Goal: Communication & Community: Answer question/provide support

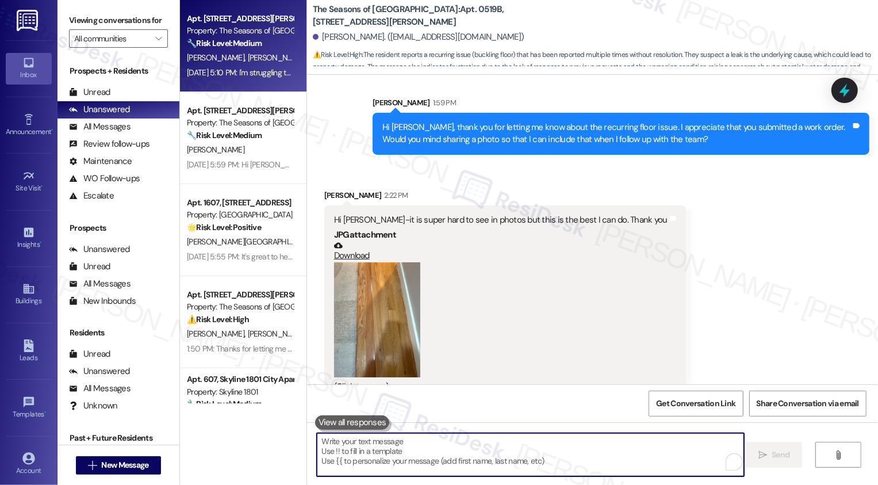
click at [308, 54] on span "[PERSON_NAME]" at bounding box center [337, 57] width 58 height 10
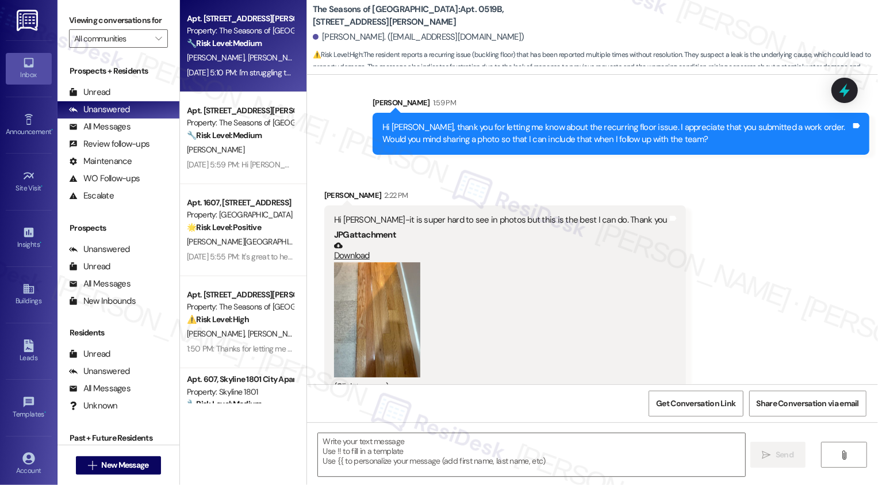
type textarea "Fetching suggested responses. Please feel free to read through the conversation…"
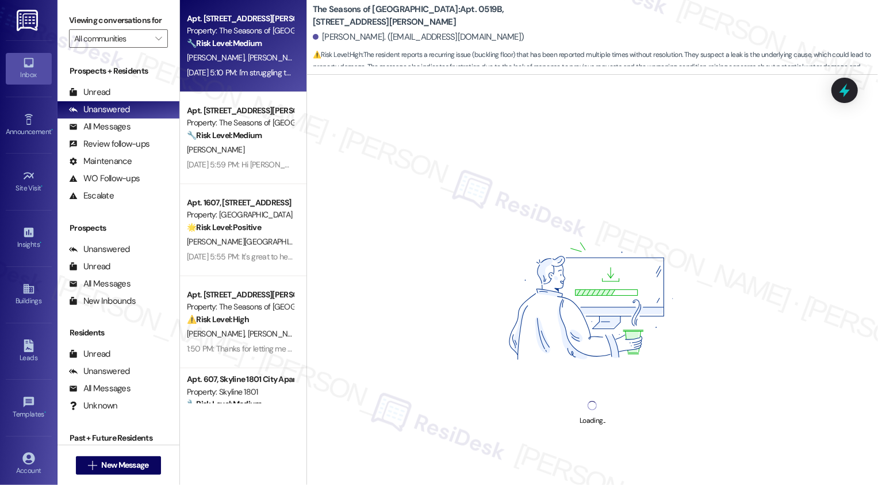
click at [308, 54] on span "[PERSON_NAME]" at bounding box center [337, 57] width 58 height 10
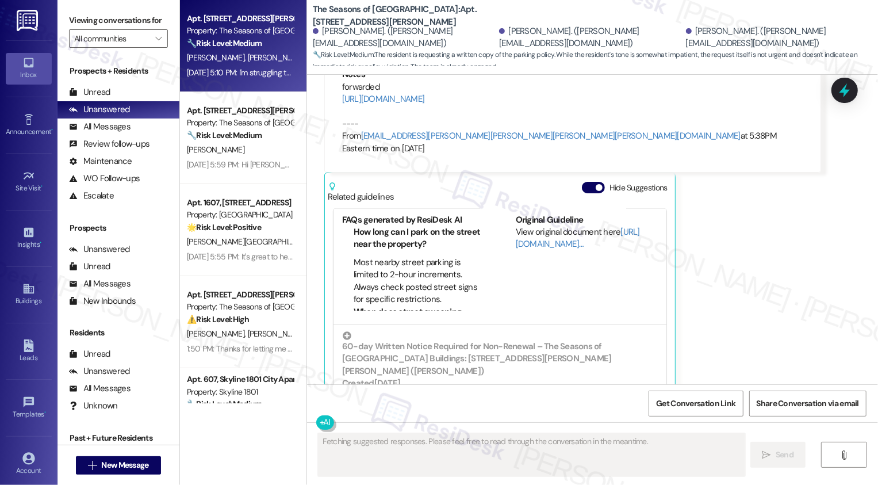
scroll to position [201, 0]
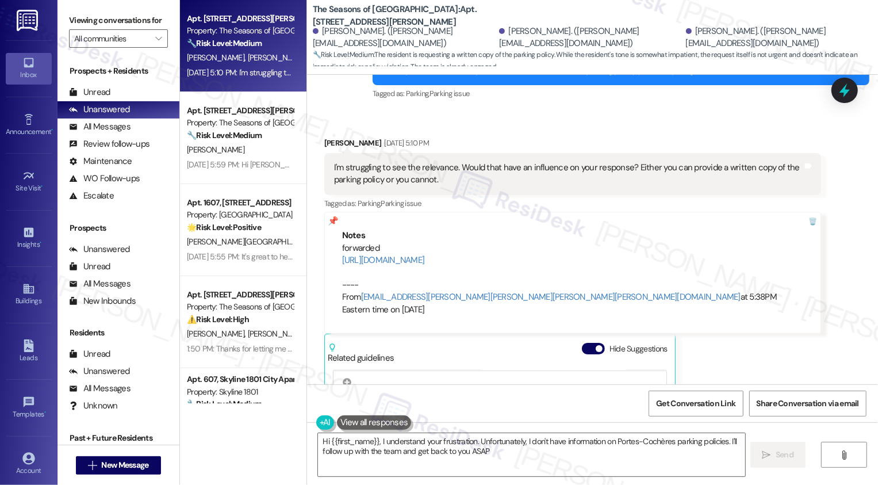
type textarea "Hi {{first_name}}, I understand your frustration. Unfortunately, I don't have i…"
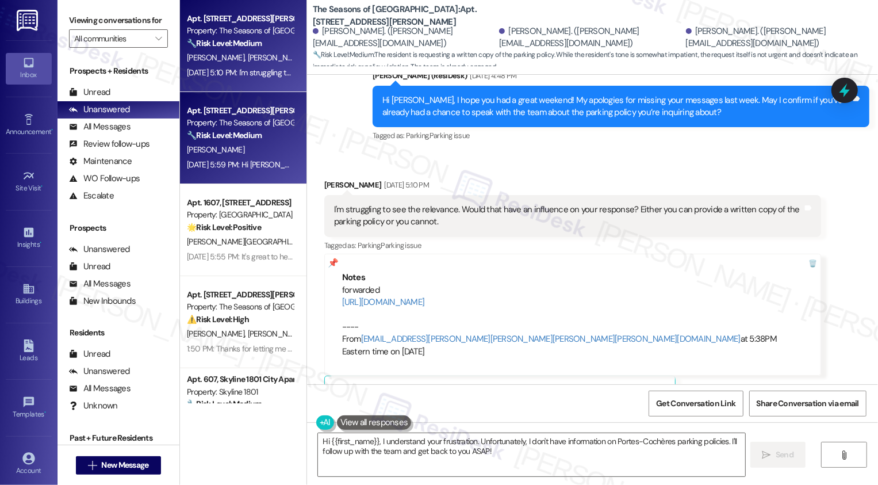
click at [222, 152] on div "[PERSON_NAME]" at bounding box center [240, 150] width 109 height 14
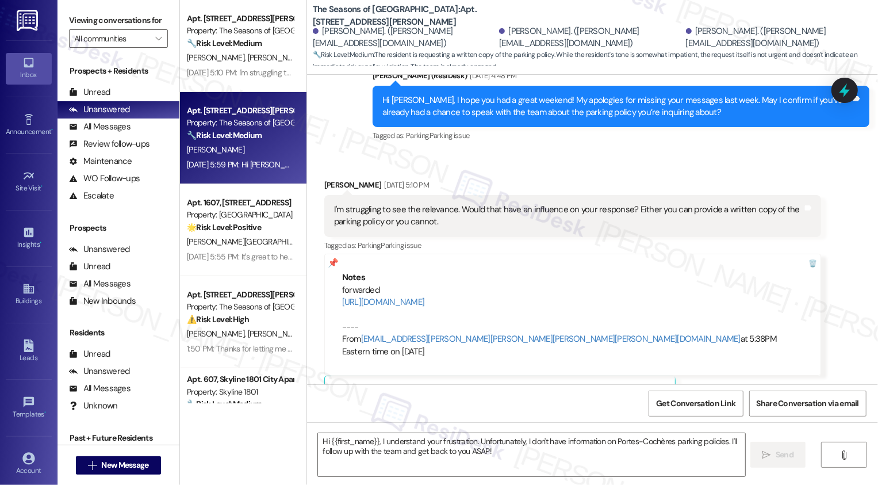
type textarea "Fetching suggested responses. Please feel free to read through the conversation…"
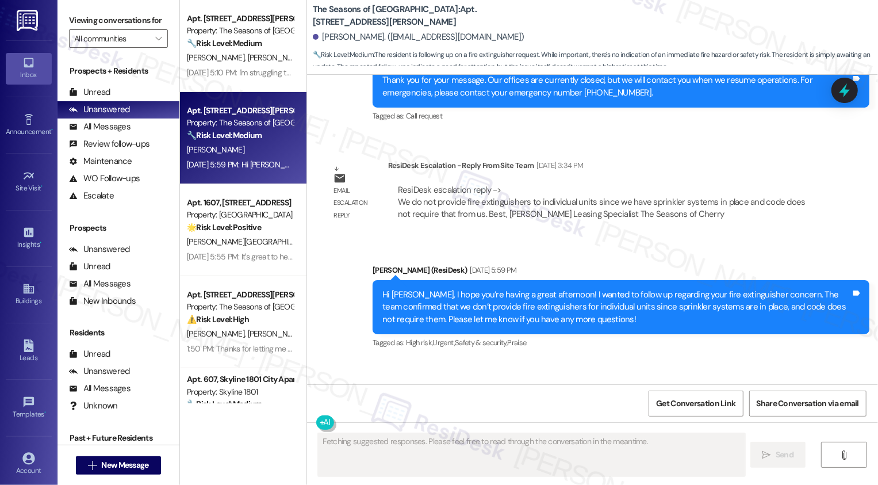
scroll to position [2810, 0]
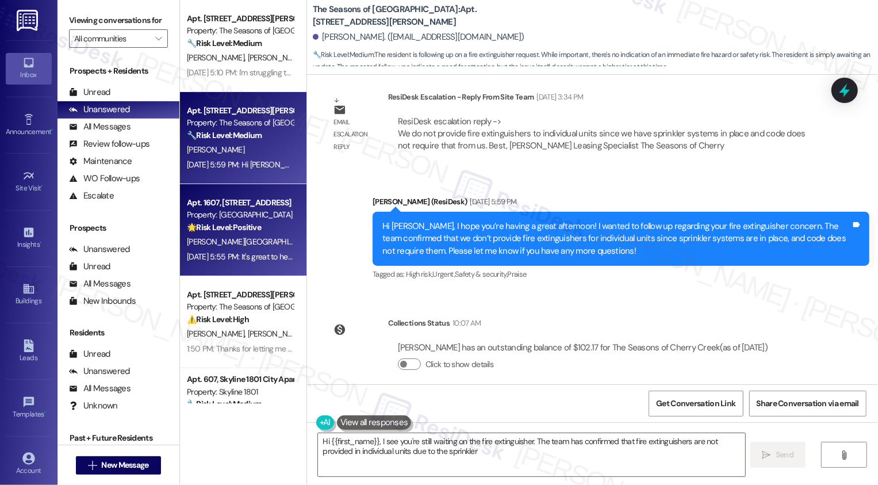
type textarea "Hi {{first_name}}, I see you're still waiting on the fire extinguisher. The tea…"
click at [265, 225] on div "🌟 Risk Level: Positive The resident has confirmed they will be renewing their l…" at bounding box center [240, 227] width 106 height 12
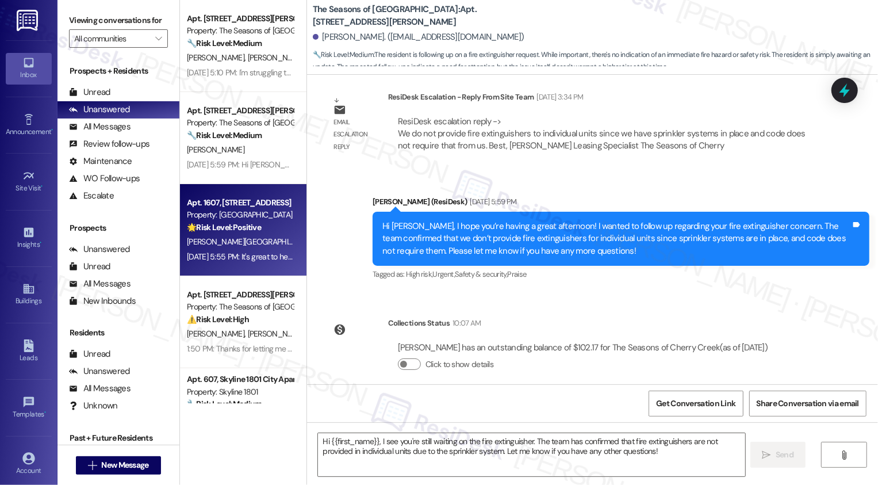
type textarea "Fetching suggested responses. Please feel free to read through the conversation…"
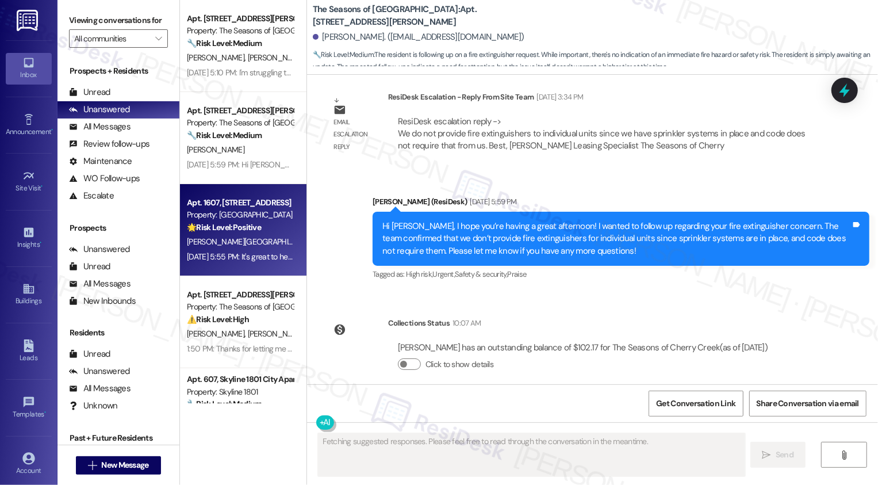
click at [265, 225] on div "🌟 Risk Level: Positive The resident has confirmed they will be renewing their l…" at bounding box center [240, 227] width 106 height 12
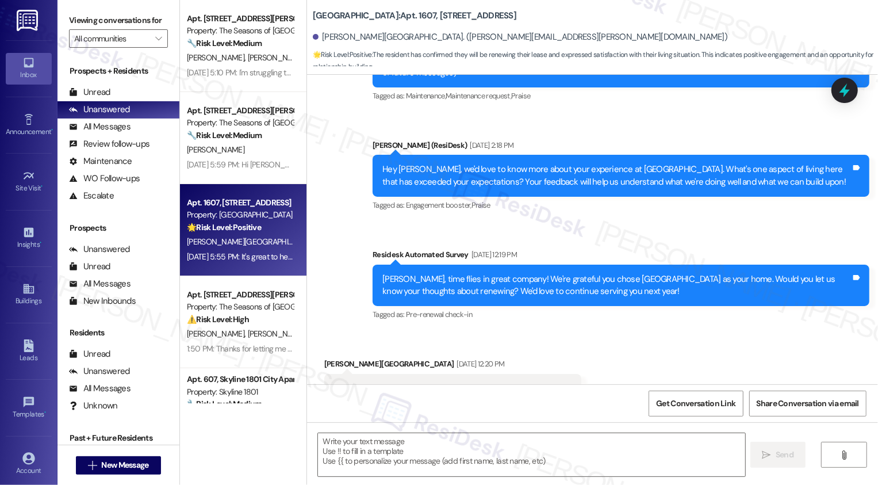
type textarea "Fetching suggested responses. Please feel free to read through the conversation…"
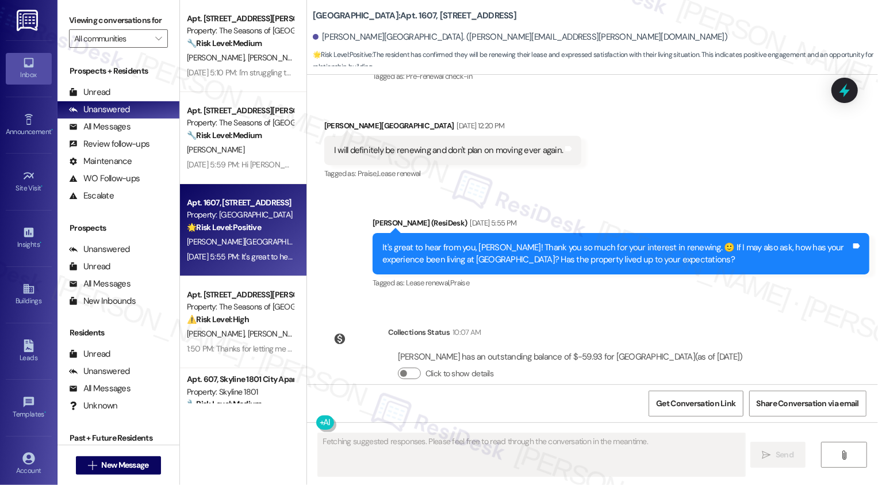
scroll to position [420, 0]
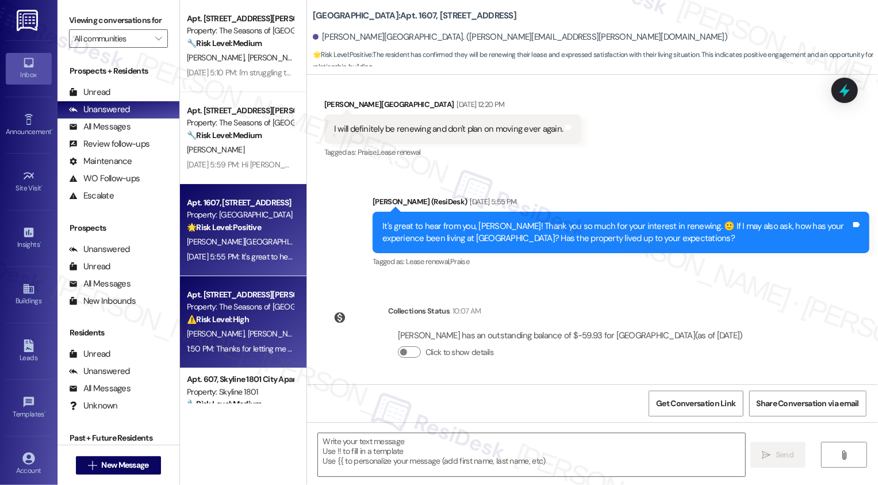
click at [268, 309] on div "Property: The Seasons of [GEOGRAPHIC_DATA]" at bounding box center [240, 307] width 106 height 12
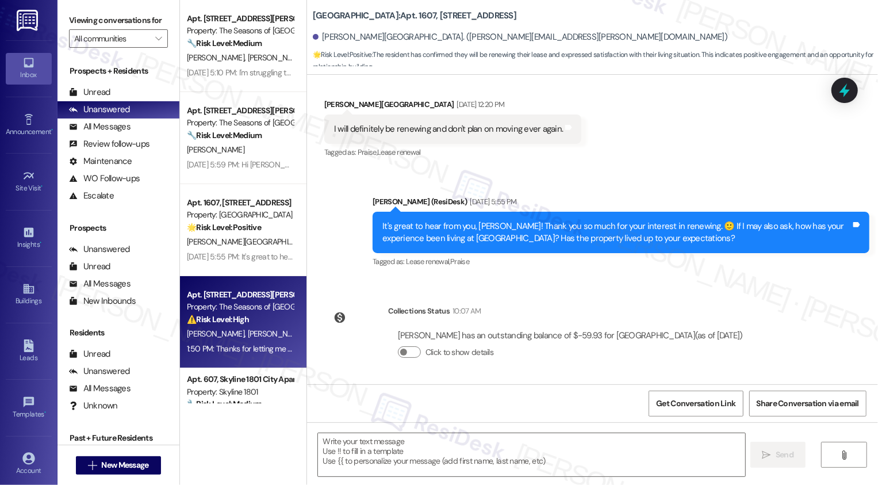
type textarea "Fetching suggested responses. Please feel free to read through the conversation…"
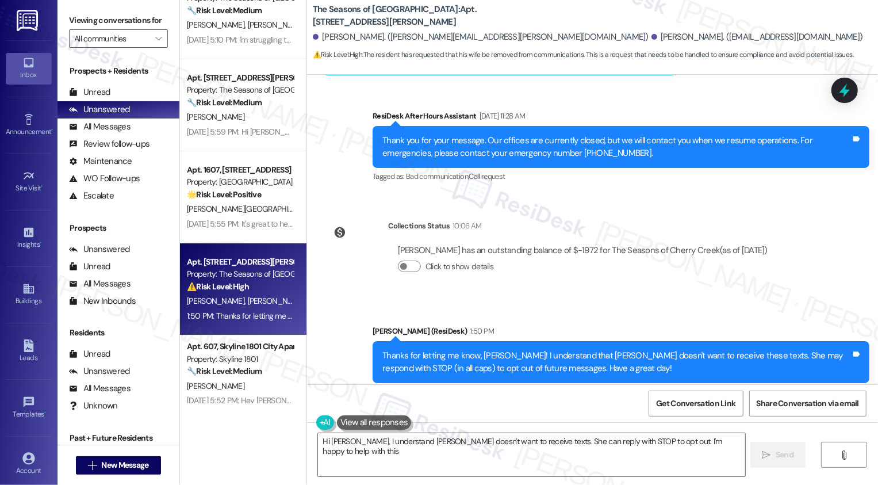
scroll to position [52, 0]
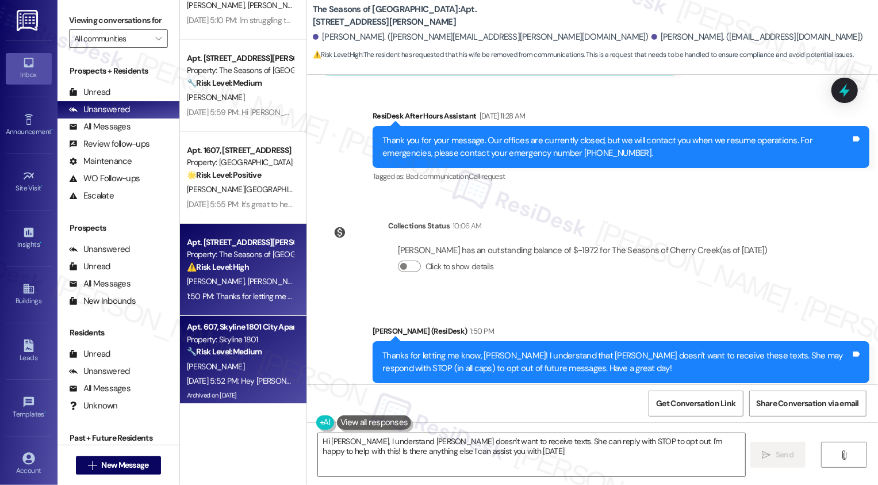
type textarea "Hi [PERSON_NAME], I understand [PERSON_NAME] doesn't want to receive texts. She…"
click at [229, 357] on strong "🔧 Risk Level: Medium" at bounding box center [224, 351] width 75 height 10
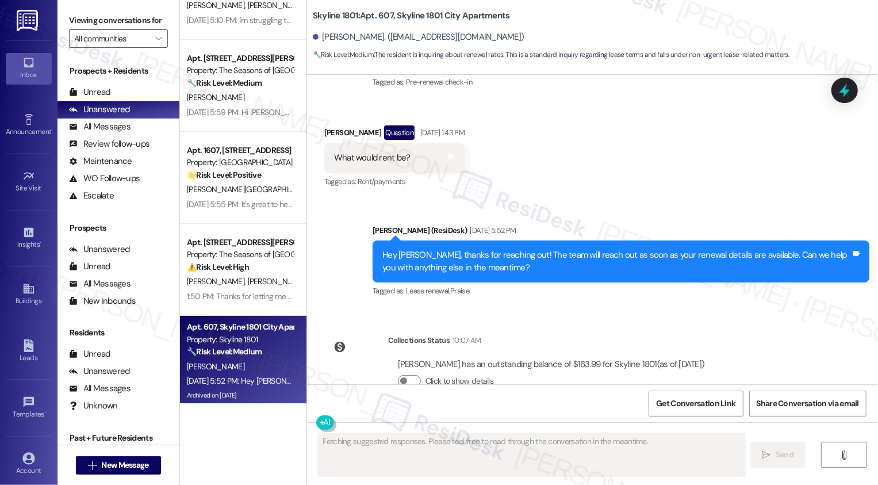
scroll to position [1261, 0]
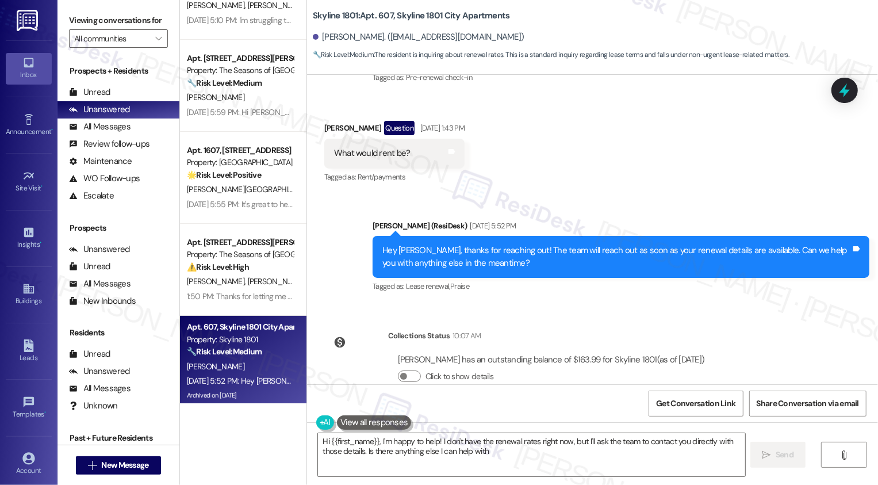
type textarea "Hi {{first_name}}, I'm happy to help! I don't have the renewal rates right now,…"
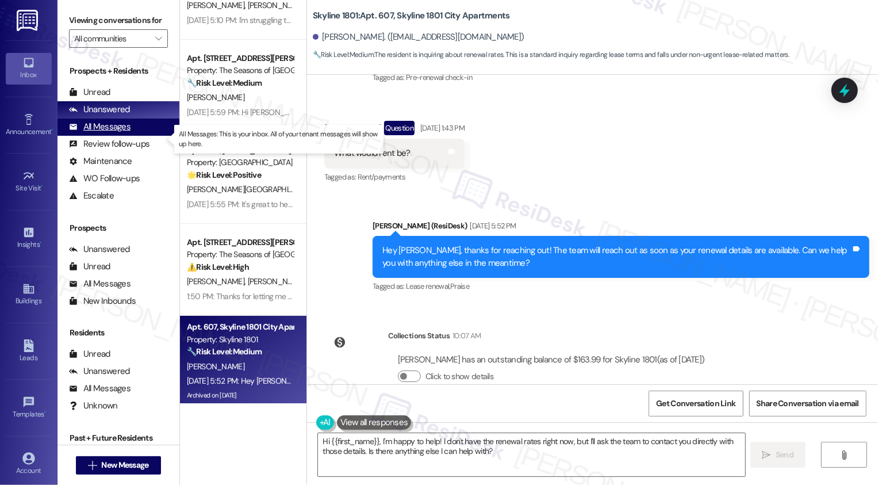
click at [142, 136] on div "All Messages (undefined)" at bounding box center [119, 126] width 122 height 17
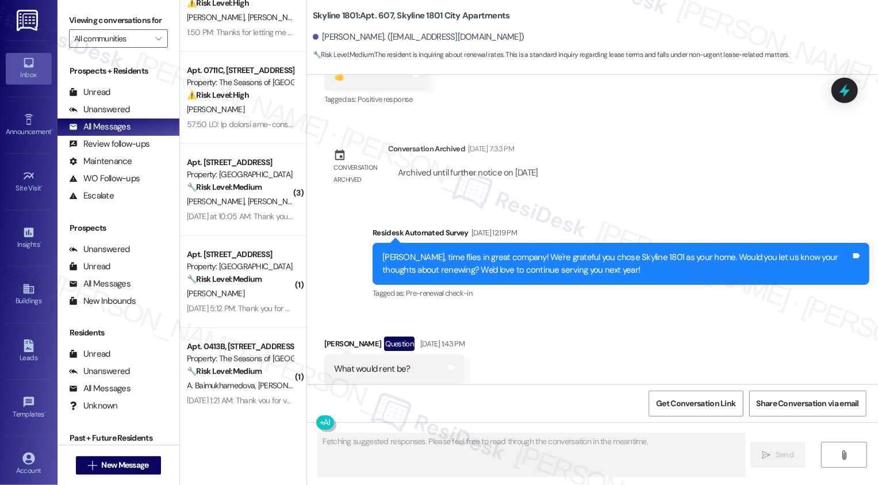
scroll to position [304, 0]
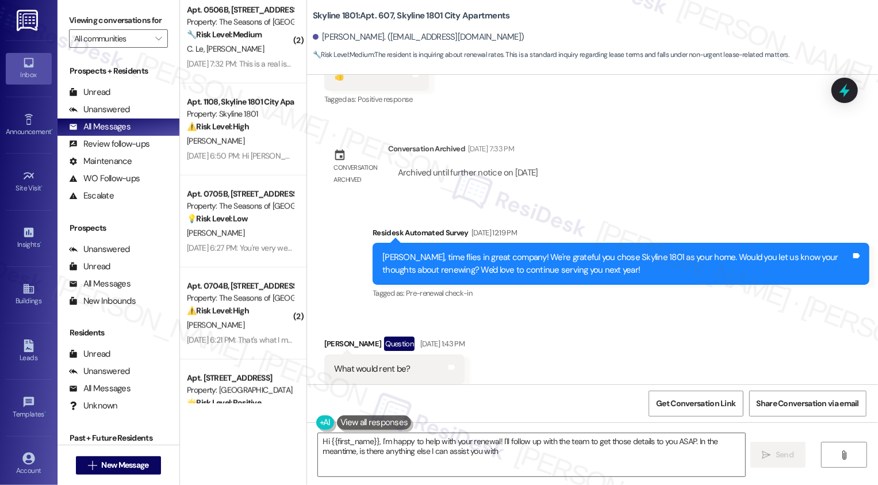
type textarea "Hi {{first_name}}, I'm happy to help with your renewal! I'll follow up with the…"
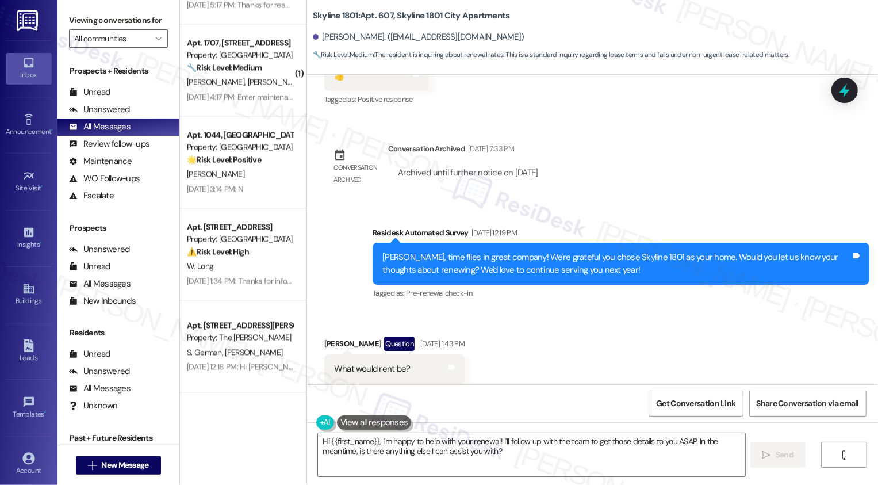
scroll to position [1721, 0]
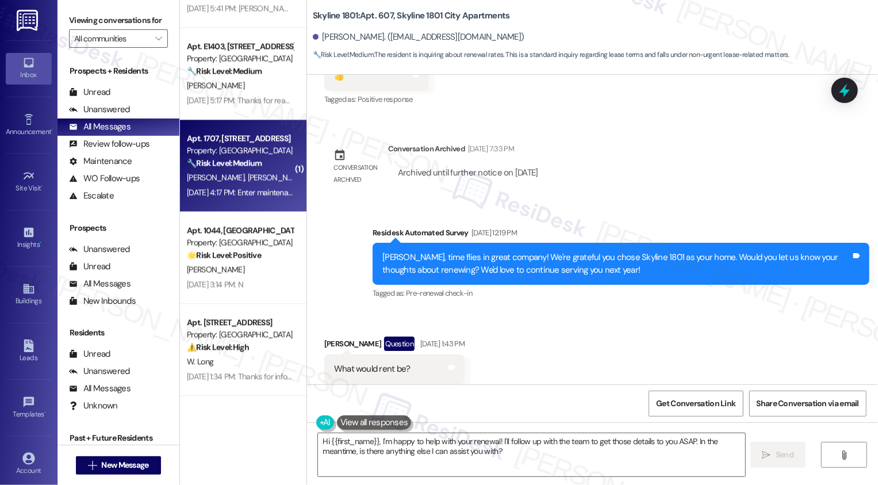
click at [242, 183] on div "[PERSON_NAME] [PERSON_NAME]" at bounding box center [240, 177] width 109 height 14
type textarea "Fetching suggested responses. Please feel free to read through the conversation…"
click at [242, 183] on div "[PERSON_NAME] [PERSON_NAME]" at bounding box center [240, 177] width 109 height 14
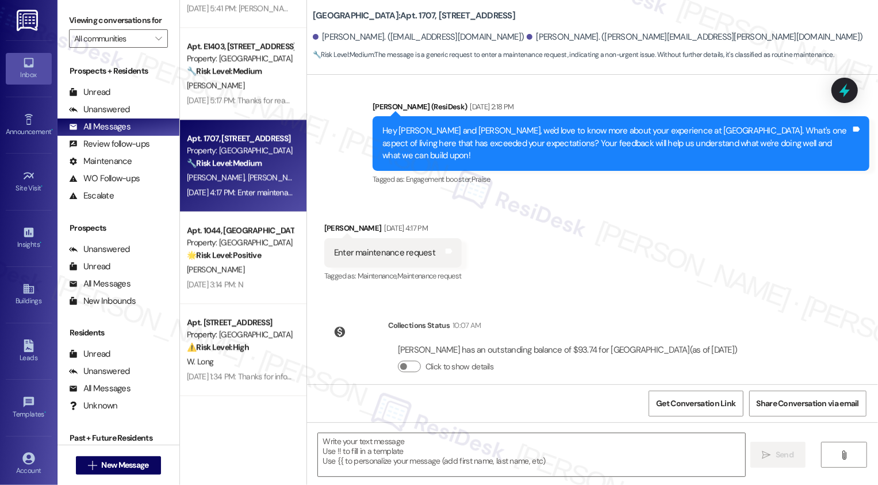
scroll to position [201, 0]
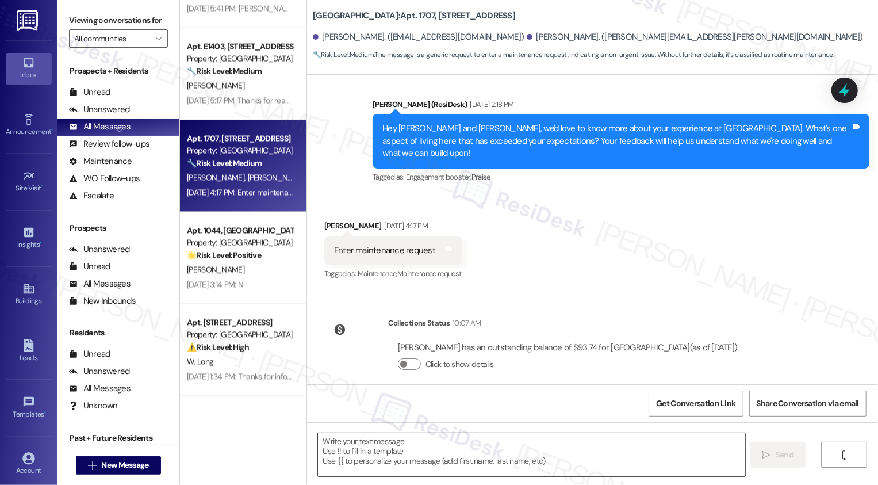
click at [370, 453] on textarea at bounding box center [531, 454] width 427 height 43
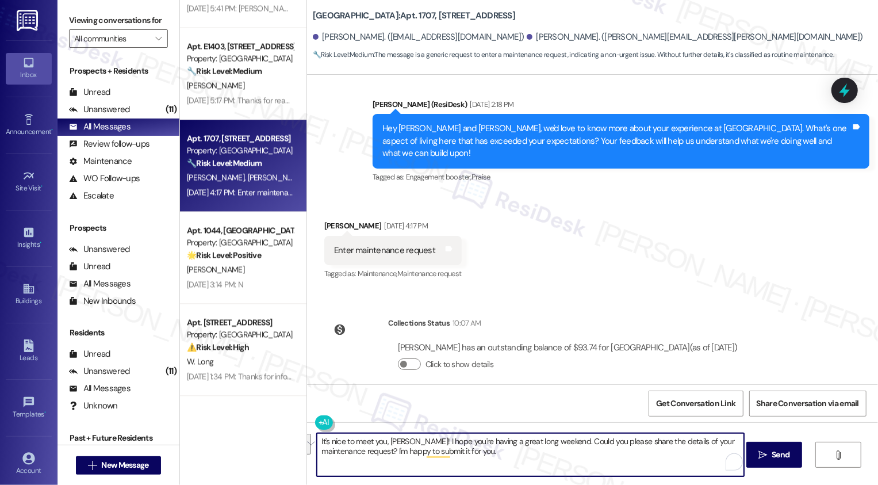
paste textarea "’s nice to meet you, [PERSON_NAME]! I hope you’re enjoying the long weekend. Co…"
click at [450, 455] on textarea "It’s nice to meet you, [PERSON_NAME]! I hope you’re enjoying the long weekend. …" at bounding box center [530, 454] width 427 height 43
type textarea "It’s nice to meet you, [PERSON_NAME]! I hope you’re enjoying the long weekend. …"
click at [778, 455] on span "Send" at bounding box center [781, 455] width 18 height 12
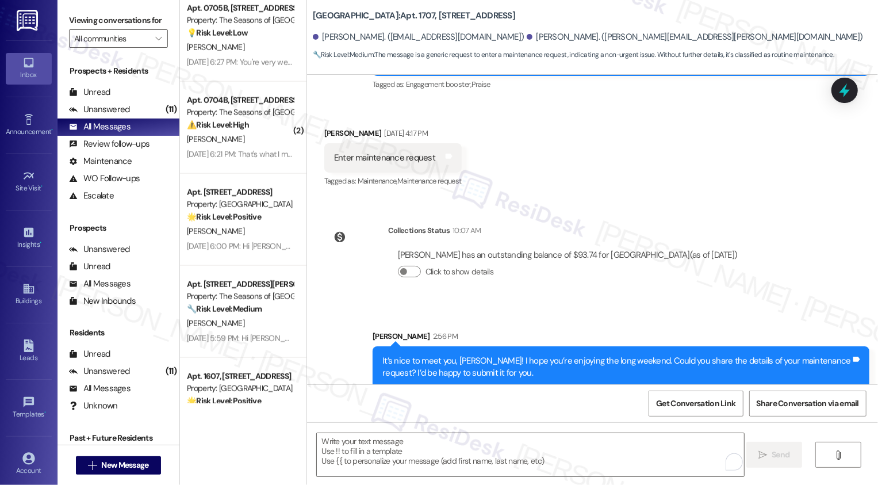
scroll to position [1009, 0]
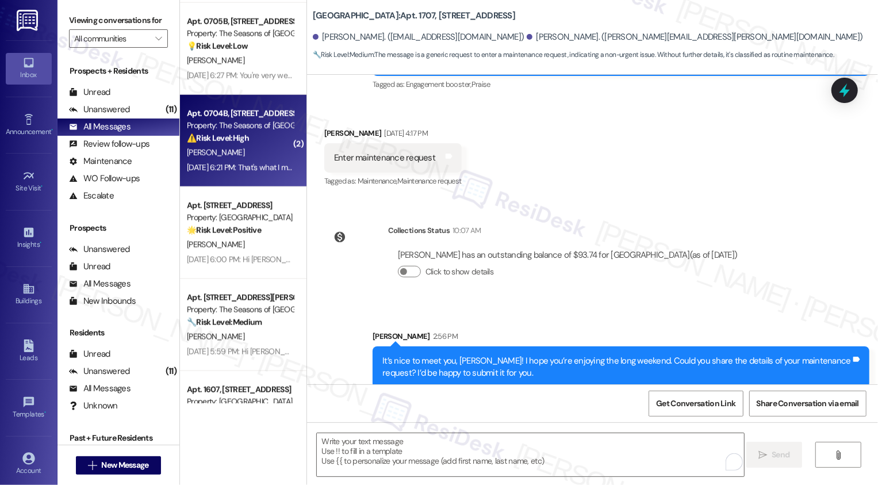
click at [244, 166] on div "[DATE] 6:21 PM: That's what I meant. Of course they'd accept check versions. [D…" at bounding box center [313, 167] width 253 height 10
type textarea "Fetching suggested responses. Please feel free to read through the conversation…"
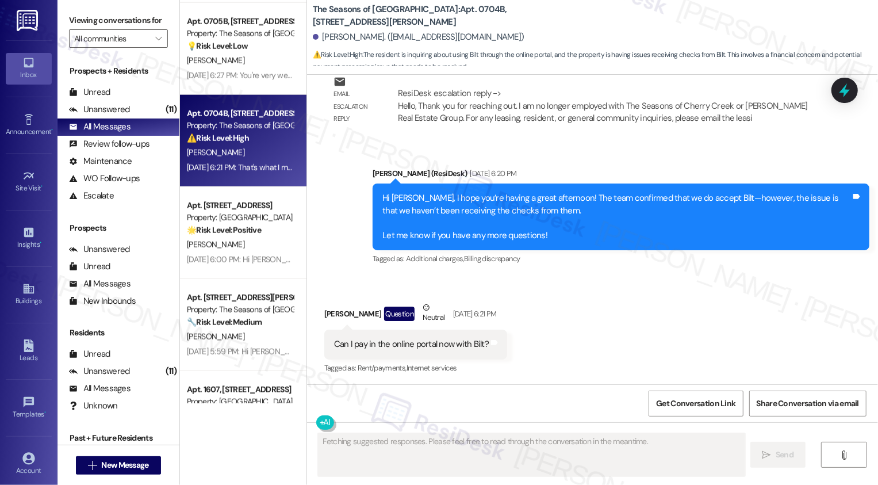
scroll to position [3736, 0]
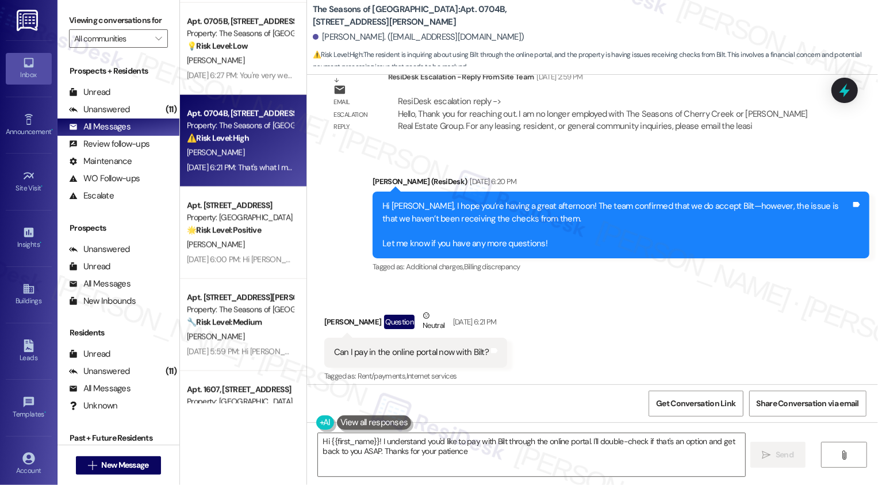
type textarea "Hi {{first_name}}! I understand you'd like to pay with Bilt through the online …"
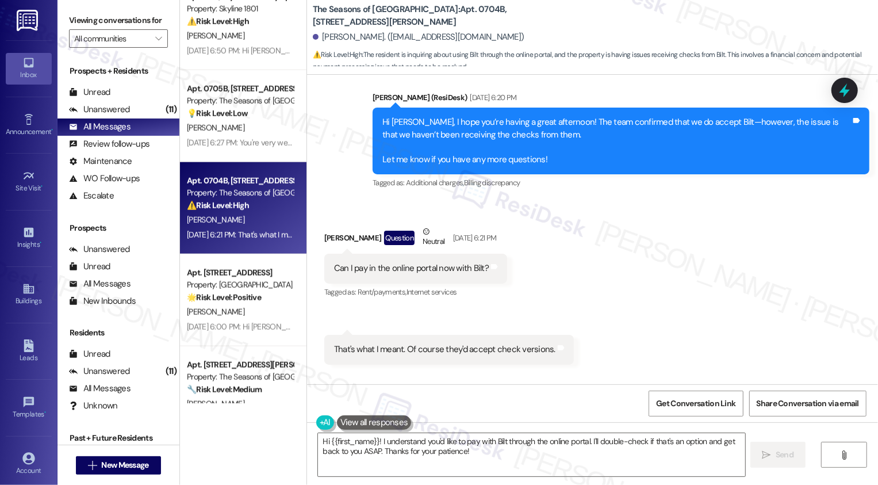
scroll to position [3839, 0]
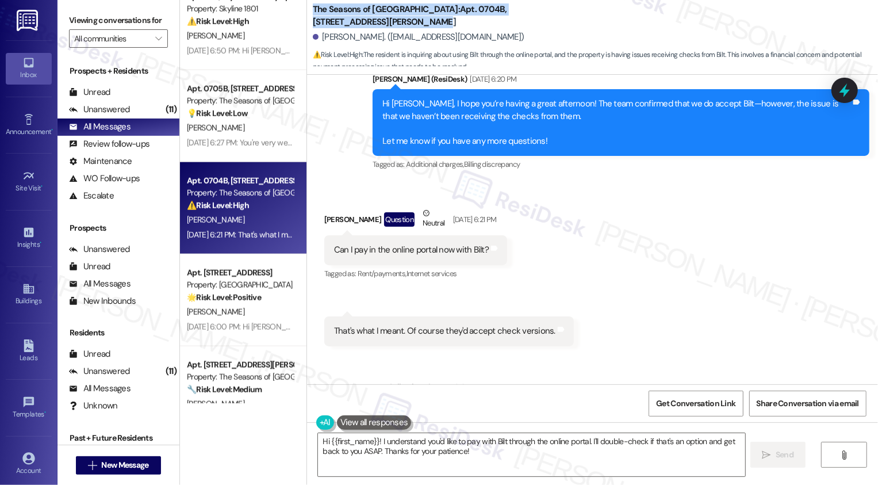
drag, startPoint x: 305, startPoint y: 8, endPoint x: 542, endPoint y: 19, distance: 236.6
click at [542, 20] on div "The Seasons of Cherry Creek: Apt. 0704B, [STREET_ADDRESS][PERSON_NAME][PERSON_N…" at bounding box center [595, 34] width 565 height 63
click at [542, 19] on div "The Seasons of Cherry Creek: Apt. 0704B, [STREET_ADDRESS][PERSON_NAME][PERSON_N…" at bounding box center [595, 34] width 565 height 63
drag, startPoint x: 307, startPoint y: 7, endPoint x: 523, endPoint y: 11, distance: 216.3
click at [523, 11] on b "The Seasons of Cherry Creek: Apt. 0704B, [STREET_ADDRESS][PERSON_NAME]" at bounding box center [428, 15] width 230 height 25
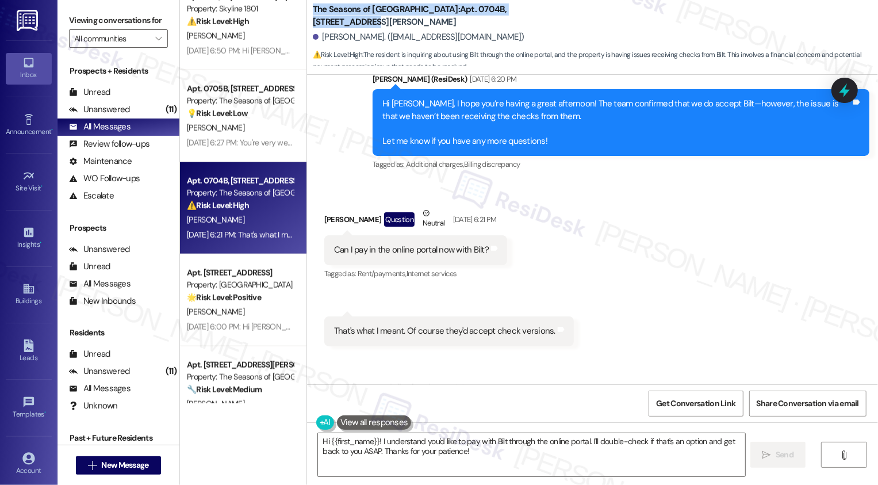
copy b "The Seasons of Cherry Creek: Apt. 0704B, 3498 Seasons E"
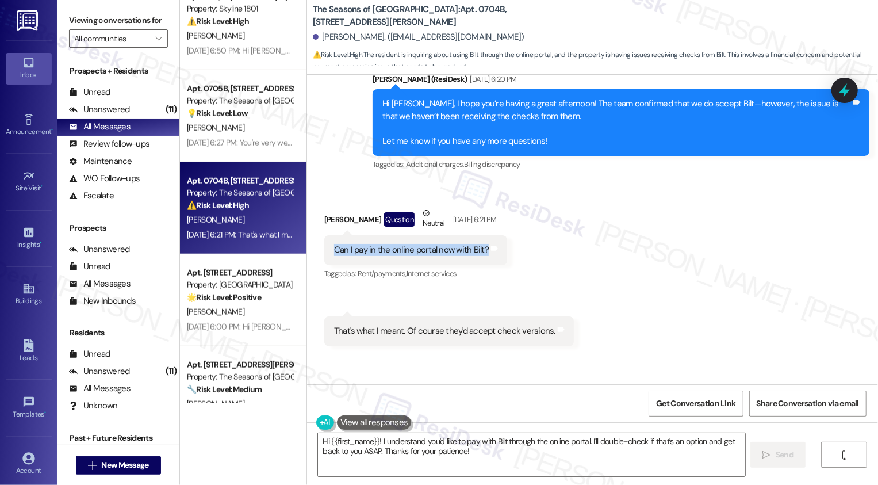
drag, startPoint x: 327, startPoint y: 174, endPoint x: 472, endPoint y: 180, distance: 145.1
click at [472, 235] on div "Can I pay in the online portal now with Bilt? Tags and notes" at bounding box center [415, 249] width 183 height 29
copy div "Can I pay in the online portal now with Bilt?"
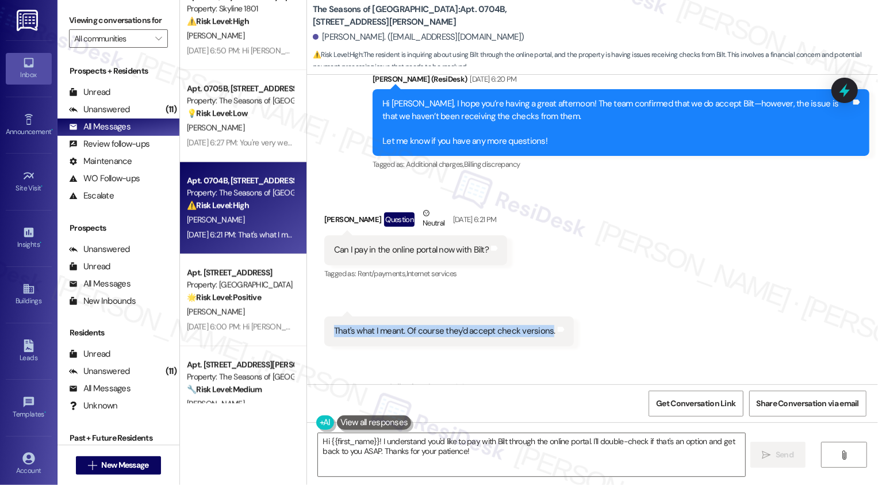
drag, startPoint x: 328, startPoint y: 253, endPoint x: 541, endPoint y: 255, distance: 212.8
click at [541, 325] on div "That's what I meant. Of course they'd accept check versions." at bounding box center [444, 331] width 221 height 12
copy div "That's what I meant. Of course they'd accept check versions"
click at [526, 181] on div "Received via SMS [PERSON_NAME] Question Neutral [DATE] 6:21 PM Can I pay in the…" at bounding box center [592, 267] width 571 height 173
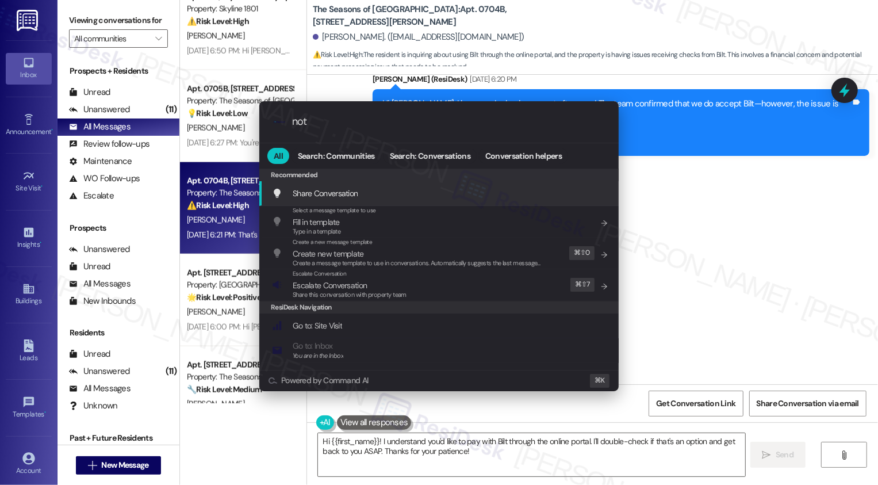
type input "note"
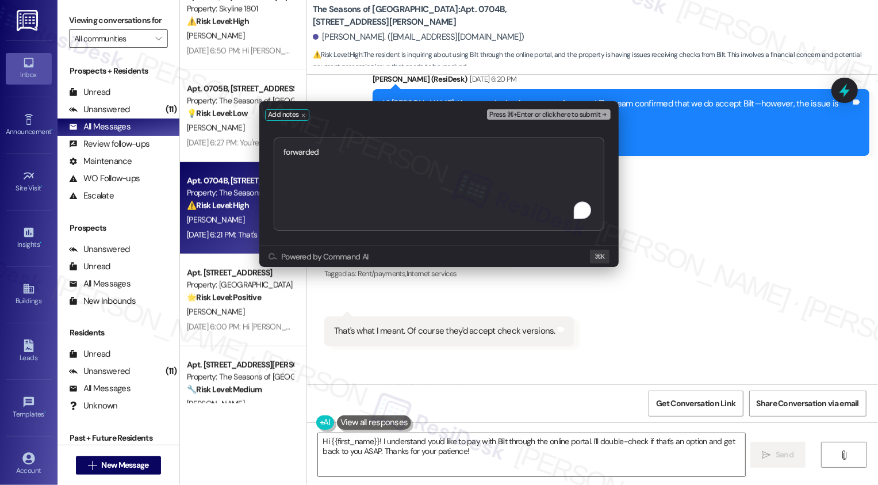
type textarea "forwarded [URL][DOMAIN_NAME]"
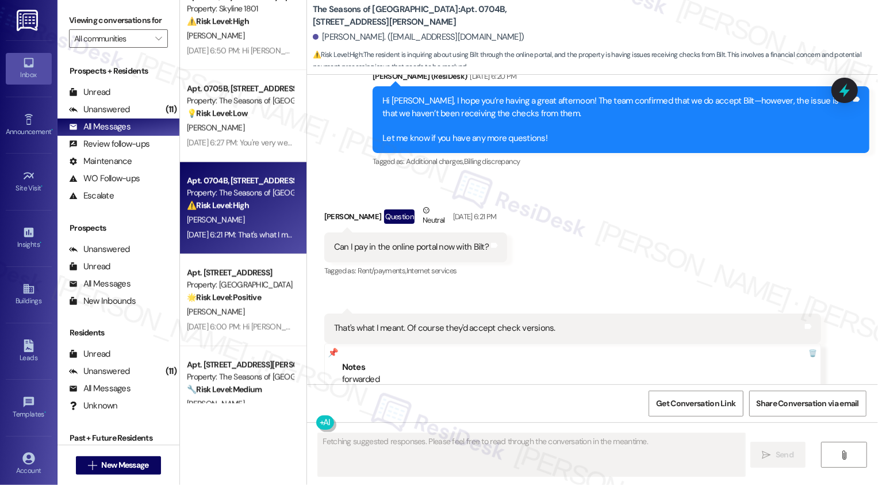
scroll to position [3948, 0]
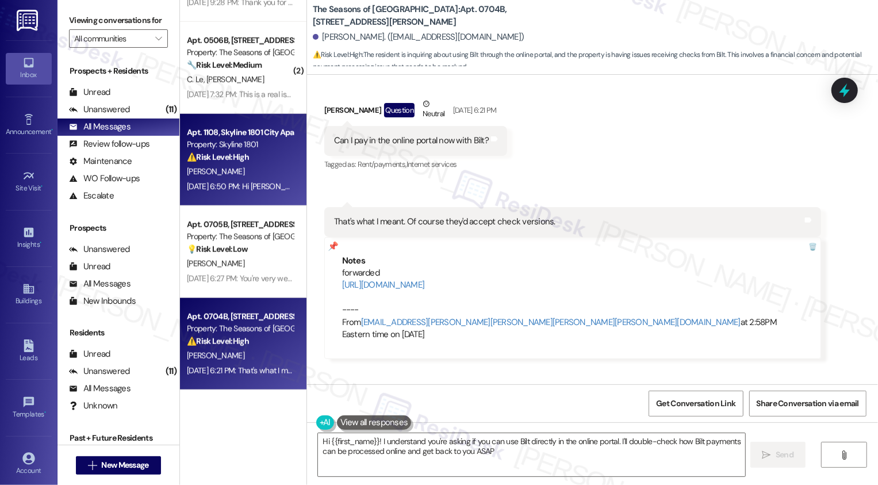
type textarea "Hi {{first_name}}! I understand you're asking if you can use Bilt directly in t…"
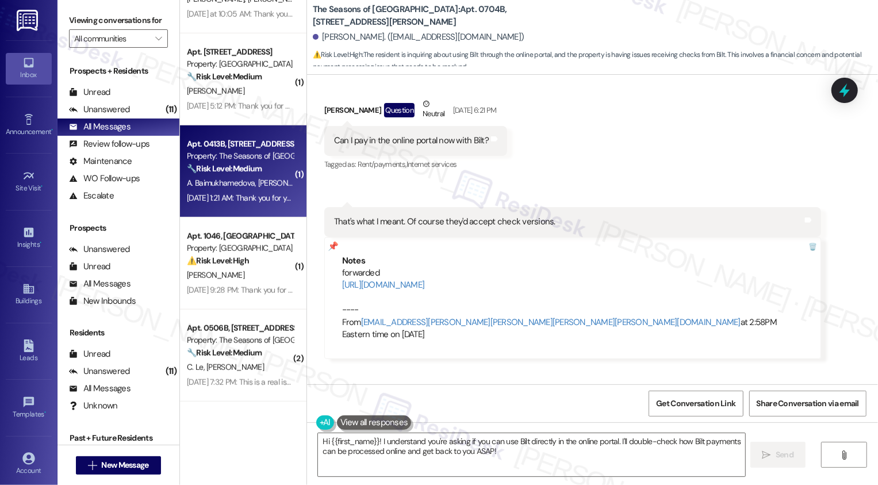
scroll to position [515, 0]
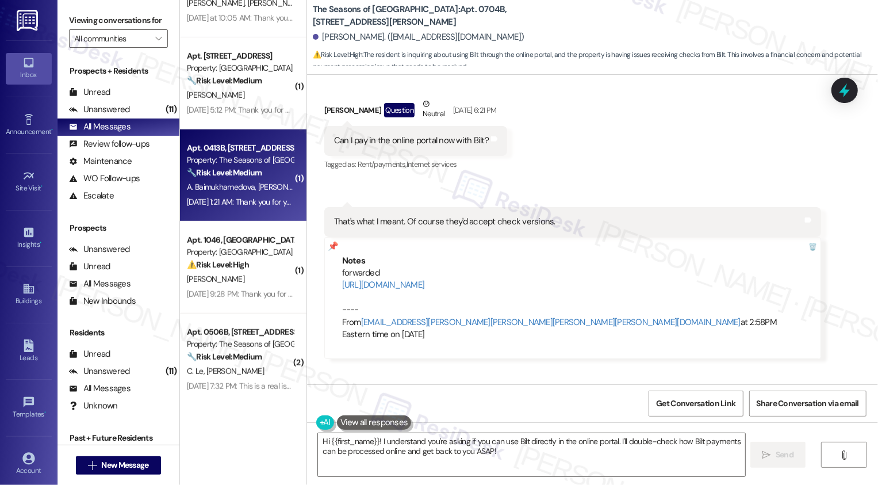
click at [204, 167] on div "🔧 Risk Level: Medium The message reports a worsening mouse problem despite exis…" at bounding box center [240, 173] width 106 height 12
type textarea "Fetching suggested responses. Please feel free to read through the conversation…"
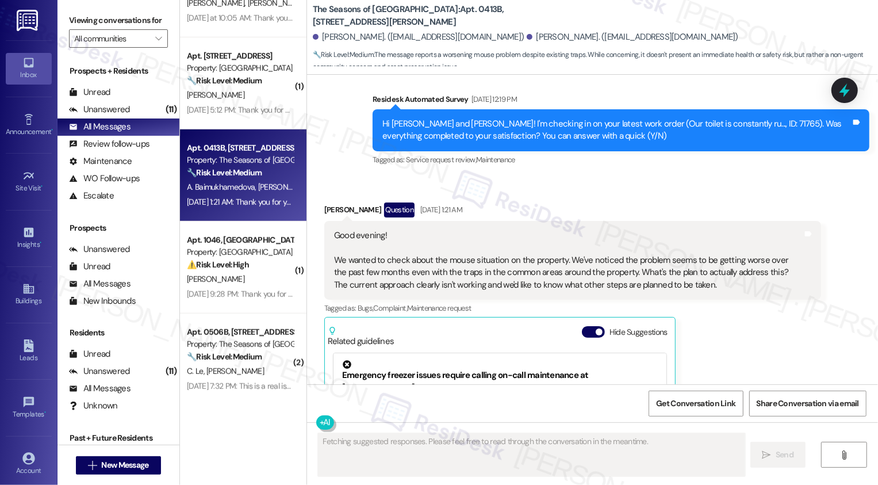
scroll to position [576, 0]
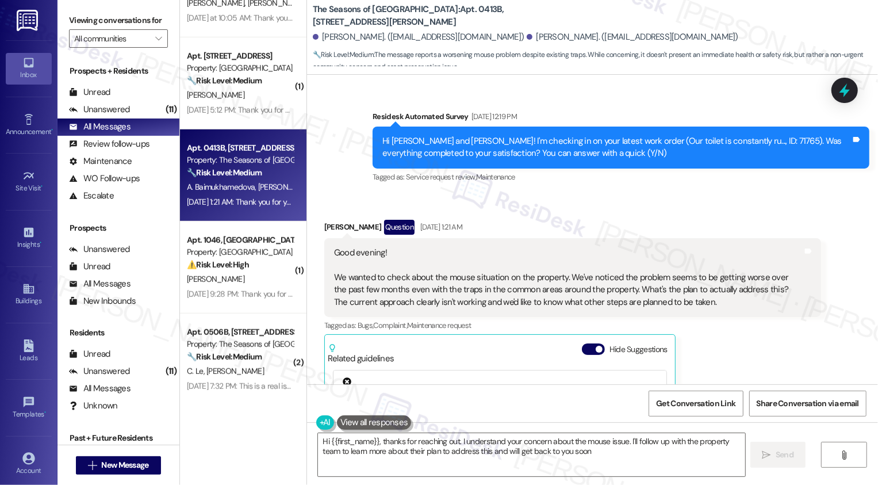
type textarea "Hi {{first_name}}, thanks for reaching out. I understand your concern about the…"
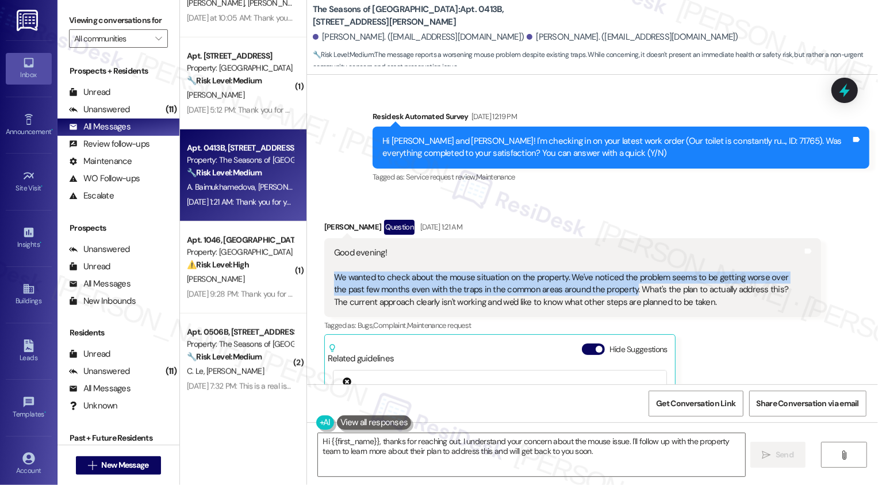
drag, startPoint x: 328, startPoint y: 276, endPoint x: 609, endPoint y: 286, distance: 280.8
click at [609, 290] on div "Good evening! We wanted to check about the mouse situation on the property. We'…" at bounding box center [568, 278] width 469 height 62
copy div "We wanted to check about the mouse situation on the property. We've noticed the…"
click at [629, 233] on div "[PERSON_NAME] Question [DATE] 1:21 AM" at bounding box center [572, 229] width 497 height 18
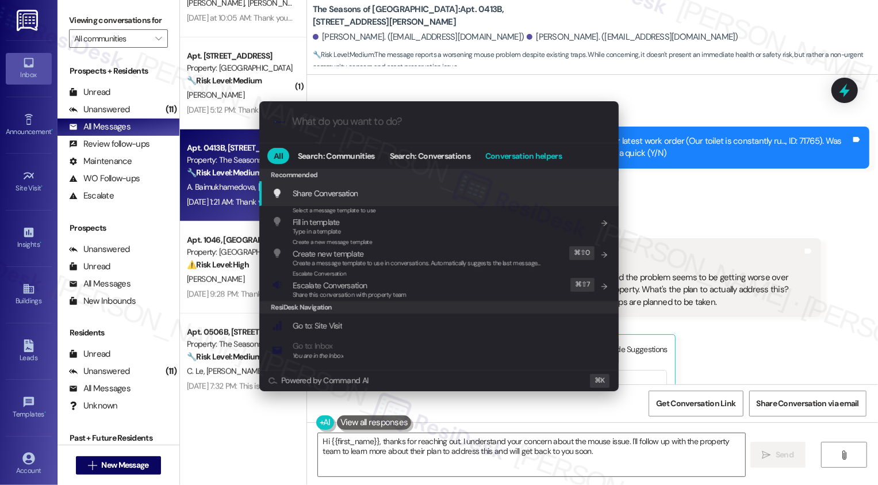
click at [516, 157] on span "Conversation helpers" at bounding box center [523, 156] width 76 height 8
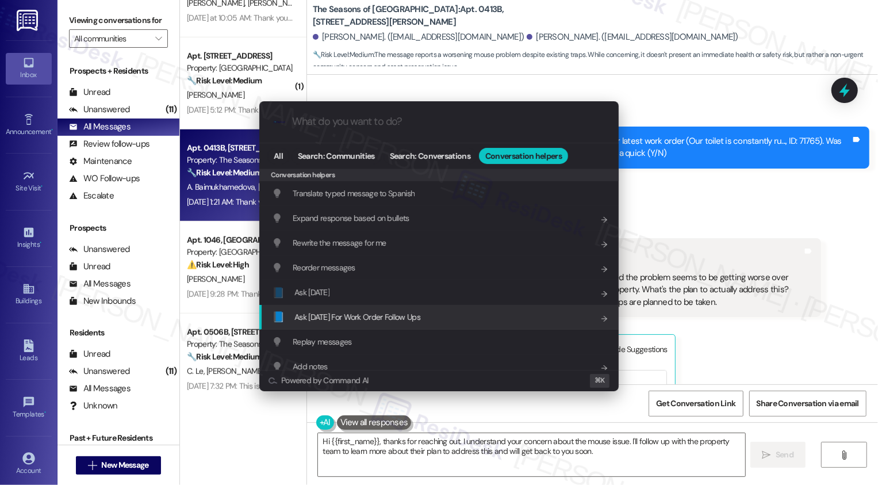
click at [351, 312] on span "Ask [DATE] For Work Order Follow Ups" at bounding box center [357, 317] width 126 height 10
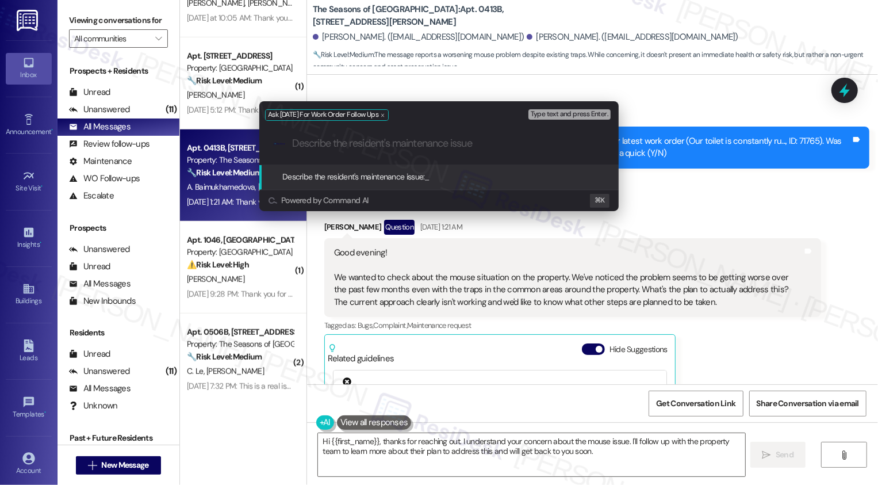
paste input "We wanted to check about the mouse situation on the property. We've noticed the…"
type input "We wanted to check about the mouse situation on the property. We've noticed the…"
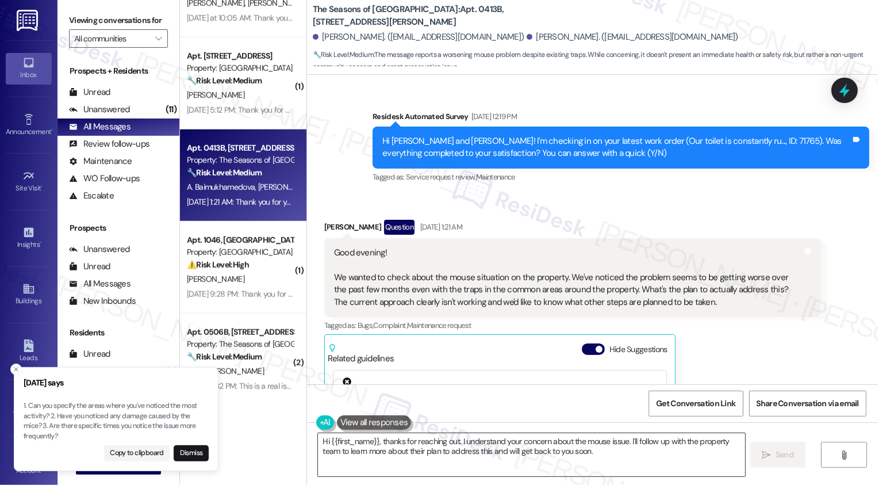
click at [401, 451] on textarea "Hi {{first_name}}, thanks for reaching out. I understand your concern about the…" at bounding box center [531, 454] width 427 height 43
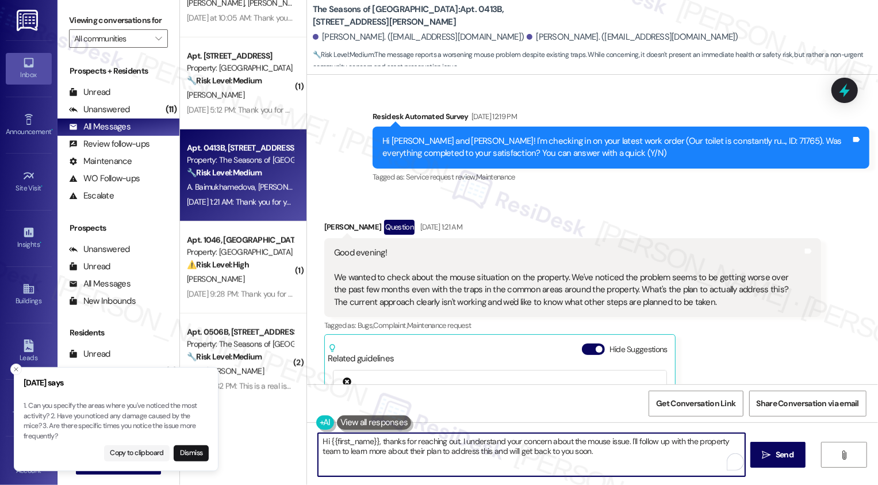
click at [536, 447] on textarea "Hi {{first_name}}, thanks for reaching out. I understand your concern about the…" at bounding box center [531, 454] width 427 height 43
drag, startPoint x: 623, startPoint y: 440, endPoint x: 634, endPoint y: 461, distance: 23.1
click at [633, 461] on textarea "Hi {{first_name}}, thanks for reaching out. I understand your concern about the…" at bounding box center [530, 454] width 427 height 43
type textarea "Hi {{first_name}}, thanks for reaching out. I understand your concern about the…"
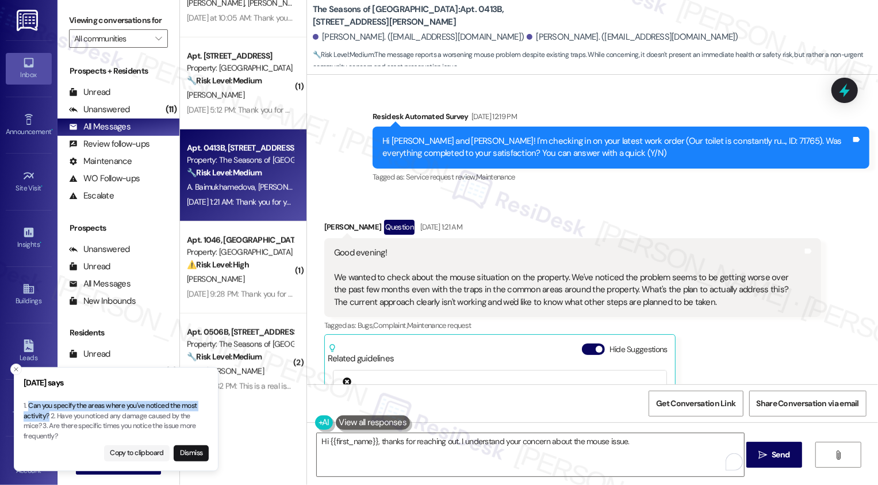
drag, startPoint x: 29, startPoint y: 405, endPoint x: 48, endPoint y: 412, distance: 19.7
click at [48, 413] on p "1. Can you specify the areas where you've noticed the most activity? 2. Have yo…" at bounding box center [116, 421] width 185 height 40
copy p "Can you specify the areas where you've noticed the most activity?"
click at [633, 447] on textarea "Hi {{first_name}}, thanks for reaching out. I understand your concern about the…" at bounding box center [530, 454] width 427 height 43
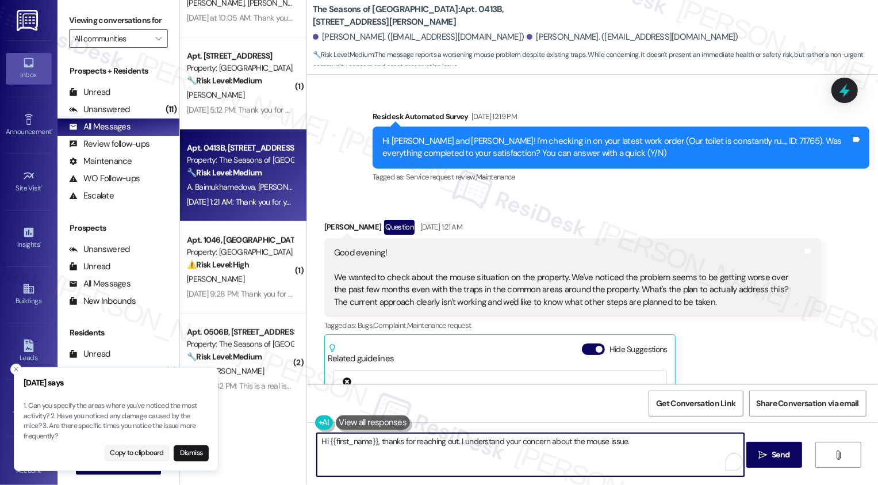
paste textarea "Can you specify the areas where you've noticed the most activity?"
click at [18, 366] on icon "Close toast" at bounding box center [16, 369] width 7 height 7
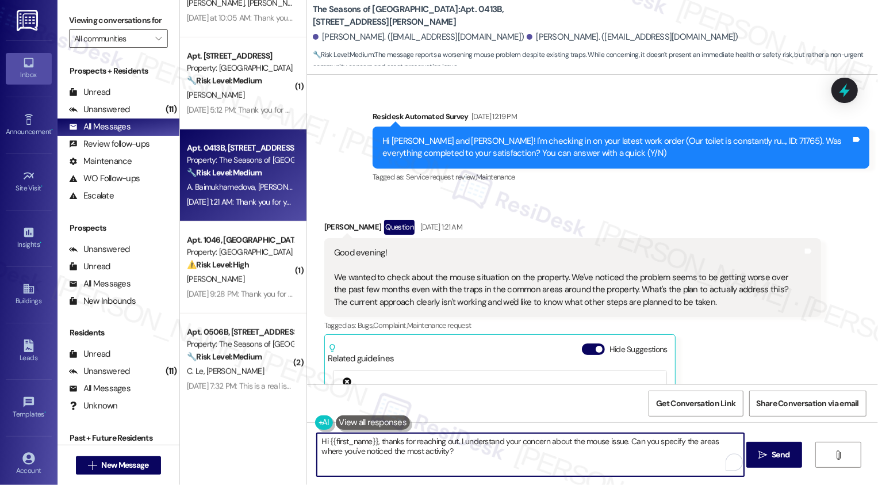
click at [332, 225] on div "[PERSON_NAME] Question [DATE] 1:21 AM" at bounding box center [572, 229] width 497 height 18
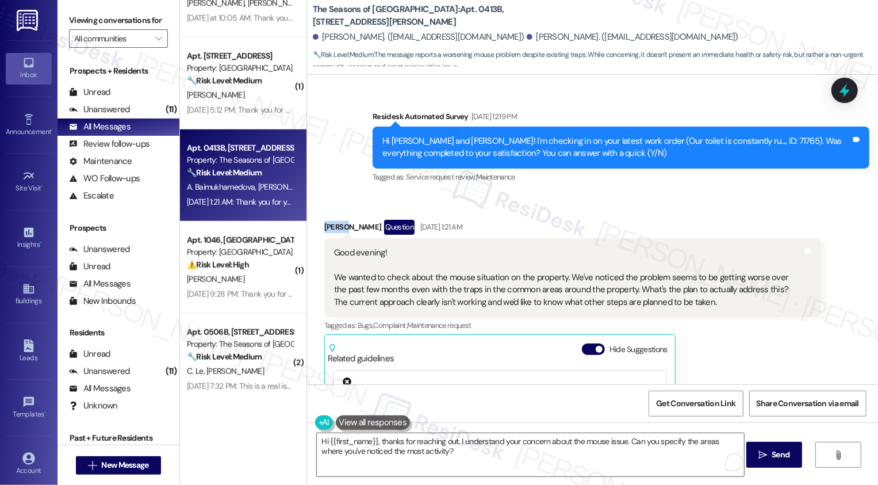
copy div "Adelya"
click at [354, 442] on textarea "Hi {{first_name}}, thanks for reaching out. I understand your concern about the…" at bounding box center [530, 454] width 427 height 43
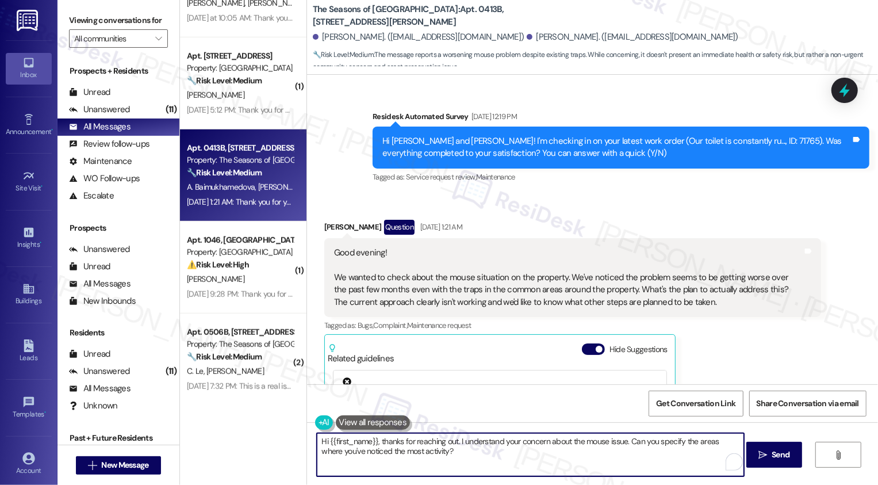
click at [354, 442] on textarea "Hi {{first_name}}, thanks for reaching out. I understand your concern about the…" at bounding box center [530, 454] width 427 height 43
paste textarea "Adelya"
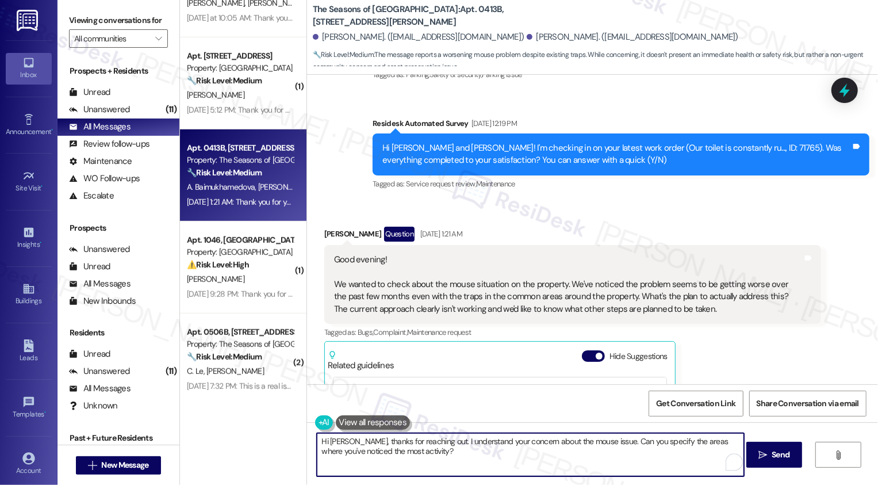
scroll to position [570, 0]
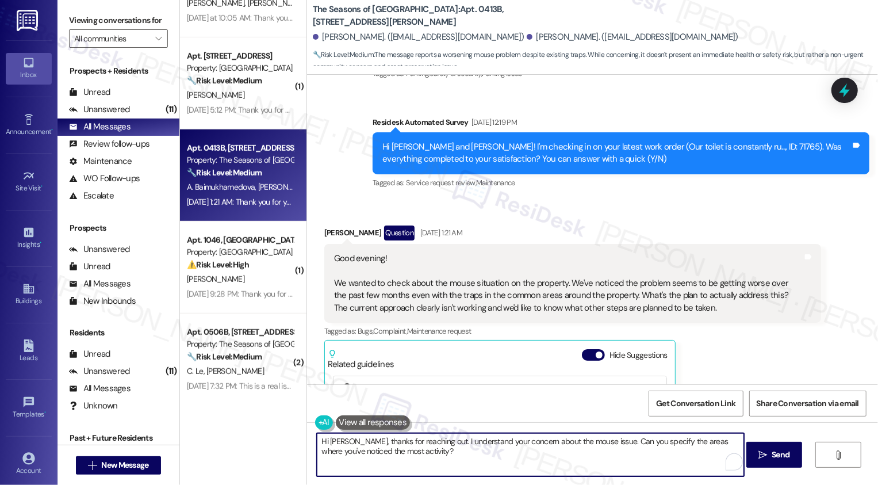
click at [440, 454] on textarea "Hi [PERSON_NAME], thanks for reaching out. I understand your concern about the …" at bounding box center [530, 454] width 427 height 43
click at [446, 442] on textarea "Hi [PERSON_NAME], thanks for reaching out. I understand your concern about the …" at bounding box center [530, 454] width 427 height 43
click at [561, 441] on textarea "Hi [PERSON_NAME], thanks for reaching out. I hear your concern about the mouse …" at bounding box center [530, 454] width 427 height 43
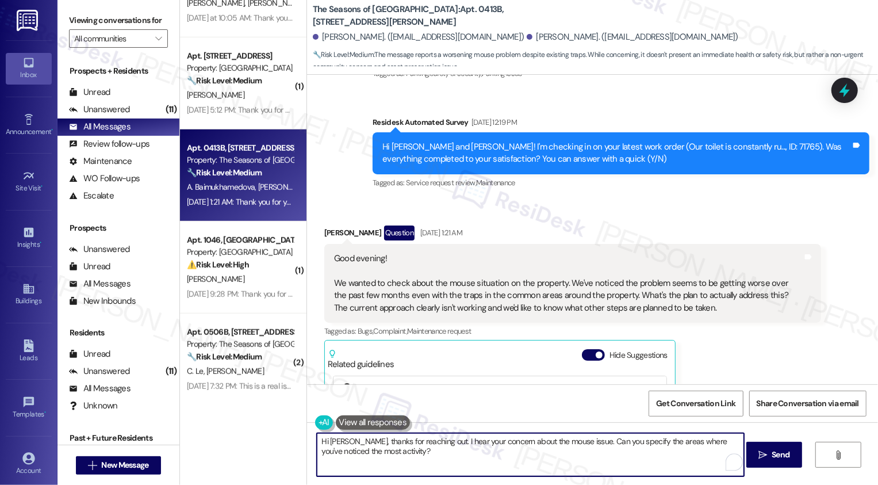
click at [566, 447] on textarea "Hi [PERSON_NAME], thanks for reaching out. I hear your concern about the mouse …" at bounding box center [530, 454] width 427 height 43
click at [536, 451] on textarea "Hi [PERSON_NAME], thanks for reaching out. I hear your concern about the mouse …" at bounding box center [530, 454] width 427 height 43
click at [578, 443] on textarea "Hi [PERSON_NAME], thanks for reaching out. I hear your concern about the mouse …" at bounding box center [530, 454] width 427 height 43
click at [497, 458] on textarea "Hi [PERSON_NAME], thanks for reaching out. I hear your concern about the mouse …" at bounding box center [530, 454] width 427 height 43
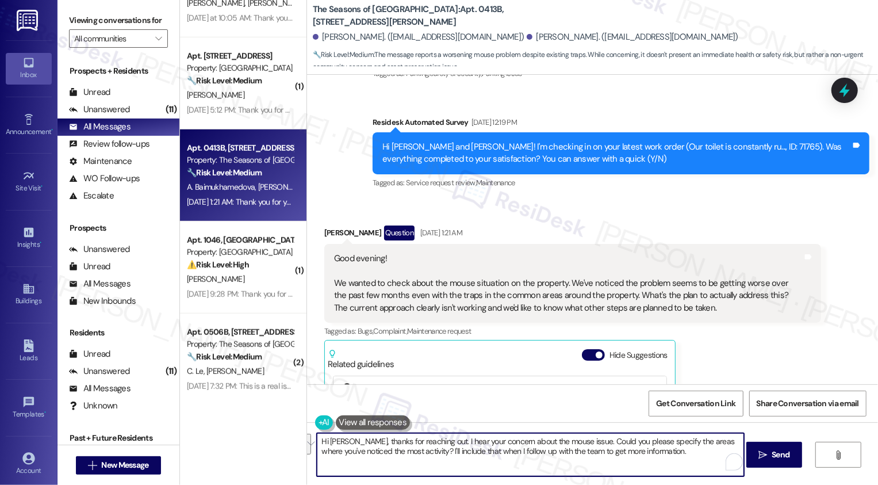
paste textarea "let me know the areas where you’ve noticed the most activity? I’ll include that…"
type textarea "Hi [PERSON_NAME], thanks for reaching out. I hear your concern about the mouse …"
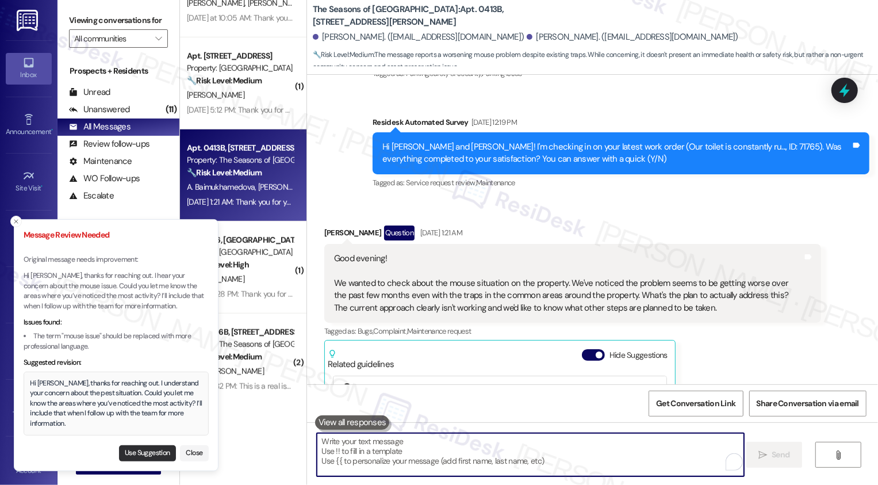
click at [152, 453] on button "Use Suggestion" at bounding box center [147, 453] width 57 height 16
type textarea "Hi [PERSON_NAME], thanks for reaching out. I understand your concern about the …"
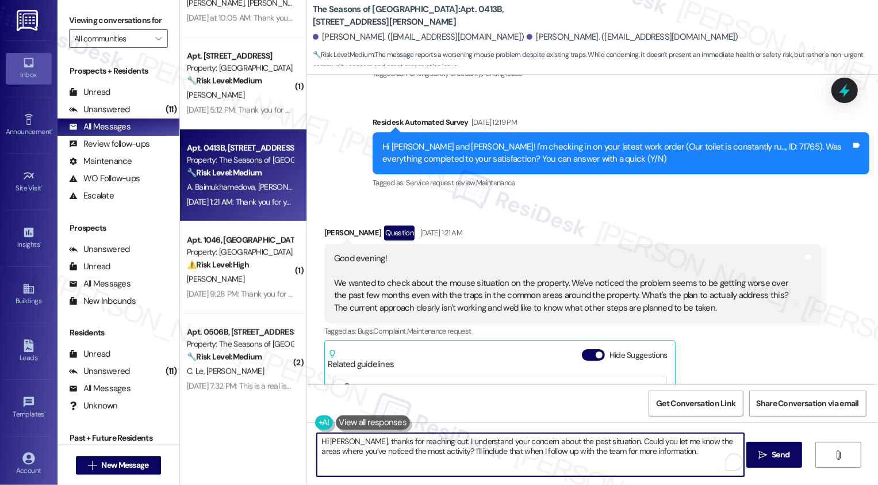
click at [425, 451] on textarea "Hi [PERSON_NAME], thanks for reaching out. I understand your concern about the …" at bounding box center [530, 454] width 427 height 43
click at [530, 451] on textarea "Hi [PERSON_NAME], thanks for reaching out. I understand your concern about the …" at bounding box center [530, 454] width 427 height 43
click at [622, 448] on textarea "Hi [PERSON_NAME], thanks for reaching out. I understand your concern about the …" at bounding box center [530, 454] width 427 height 43
click at [683, 452] on textarea "Hi [PERSON_NAME], thanks for reaching out. I understand your concern about the …" at bounding box center [530, 454] width 427 height 43
click at [699, 453] on textarea "Hi [PERSON_NAME], thanks for reaching out. I understand your concern about the …" at bounding box center [530, 454] width 427 height 43
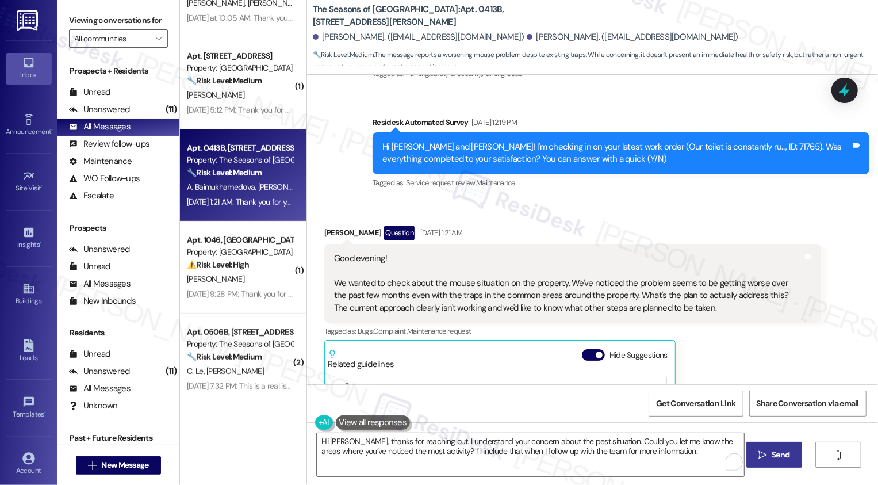
click at [776, 464] on button " Send" at bounding box center [774, 455] width 56 height 26
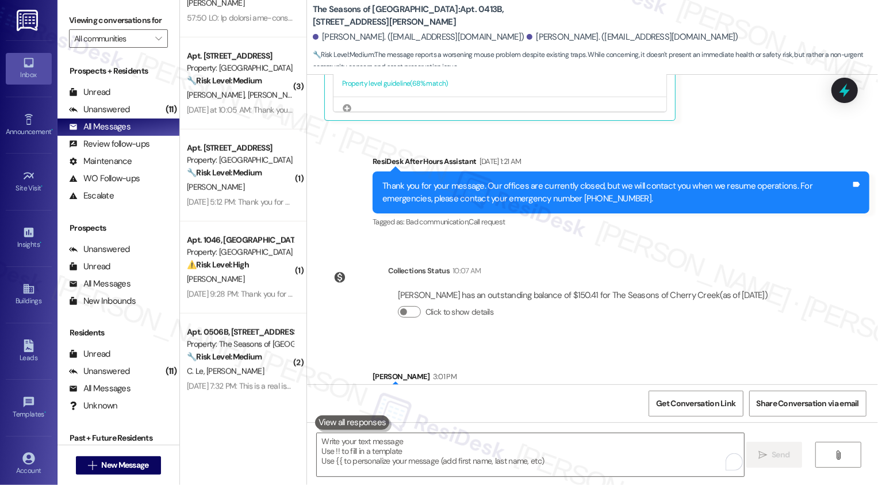
scroll to position [1082, 0]
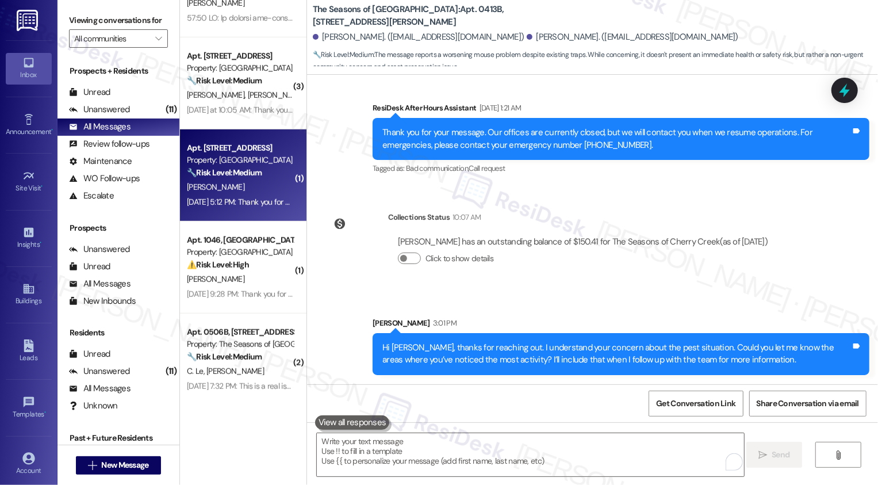
click at [242, 197] on div "[DATE] 5:12 PM: Thank you for your message. Our offices are currently closed, b…" at bounding box center [534, 202] width 694 height 10
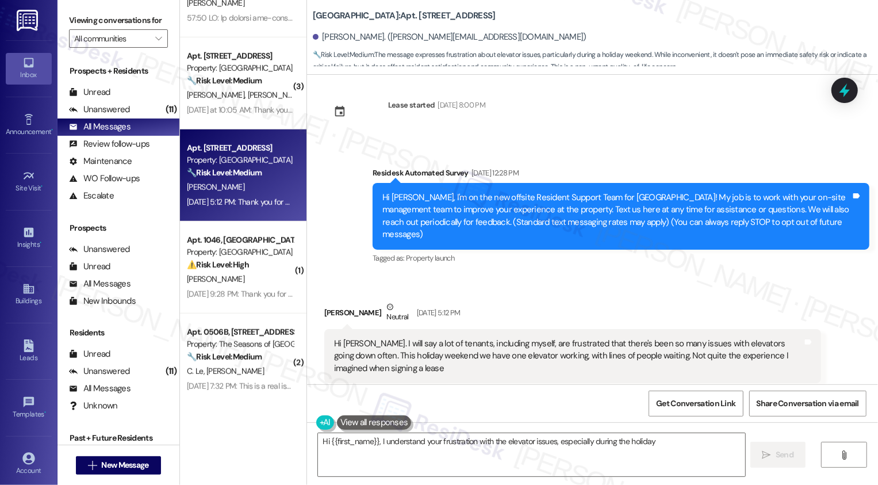
scroll to position [0, 0]
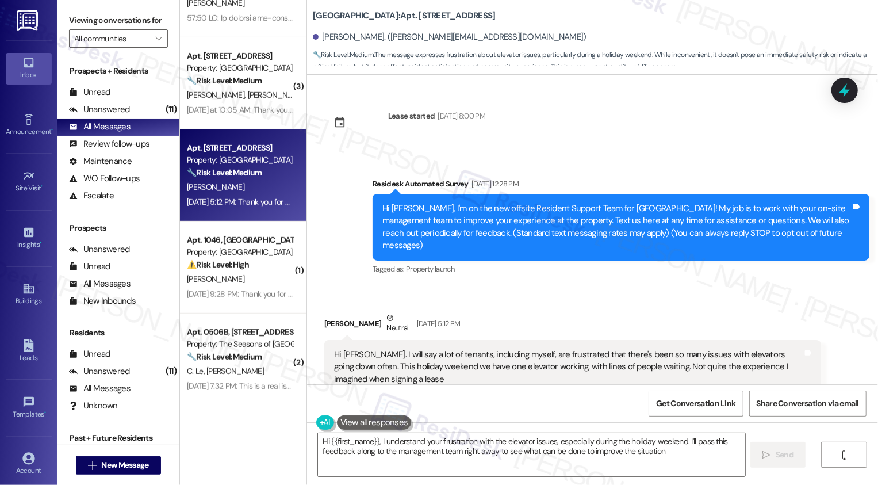
type textarea "Hi {{first_name}}, I understand your frustration with the elevator issues, espe…"
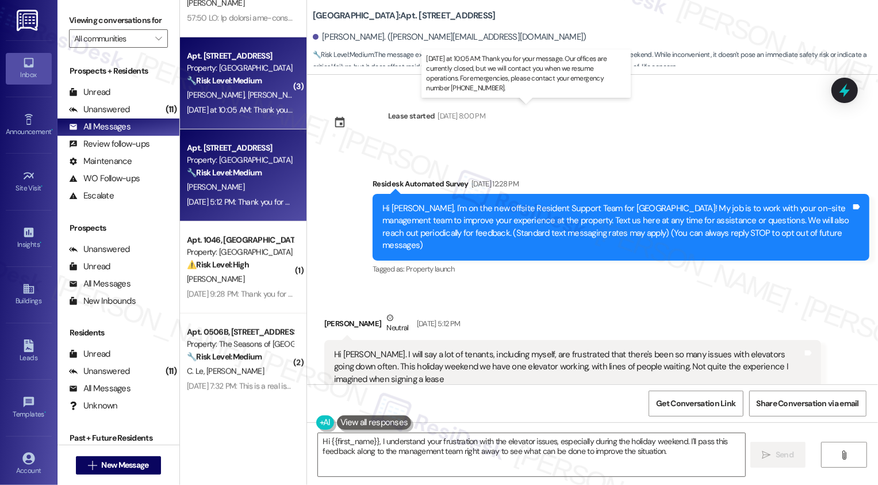
click at [248, 109] on div "[DATE] at 10:05 AM: Thank you for your message. Our offices are currently close…" at bounding box center [542, 110] width 710 height 10
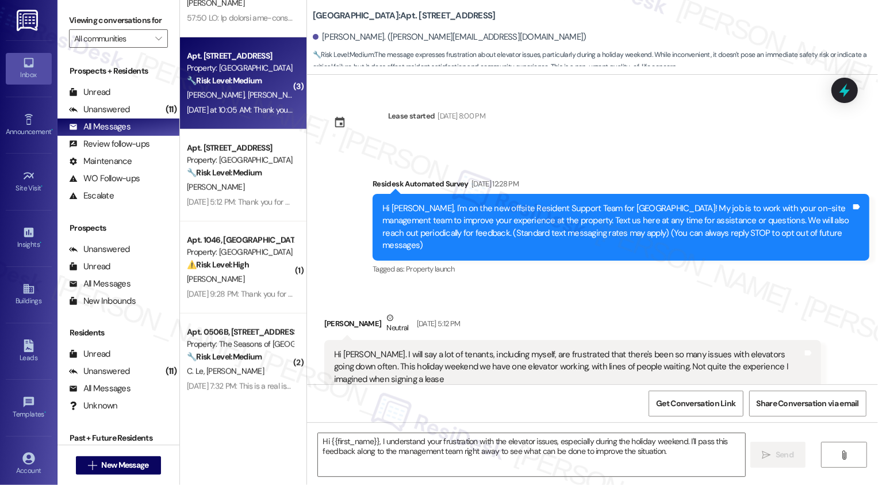
type textarea "Fetching suggested responses. Please feel free to read through the conversation…"
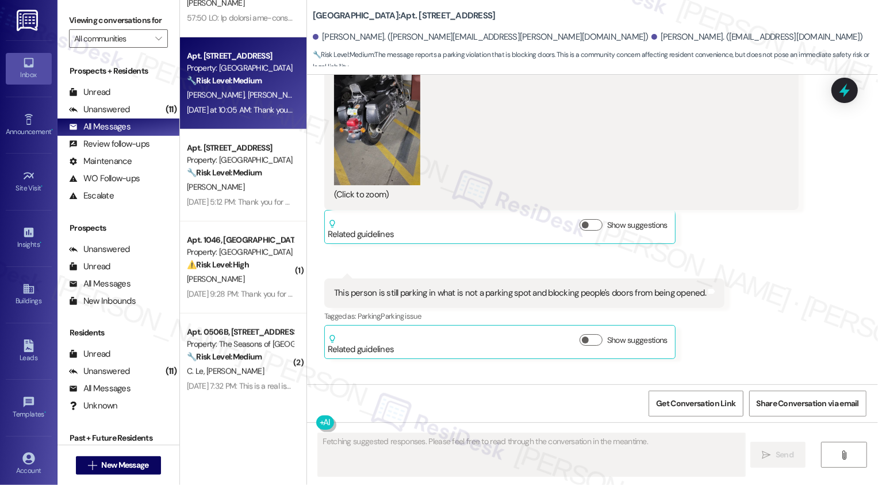
scroll to position [5181, 0]
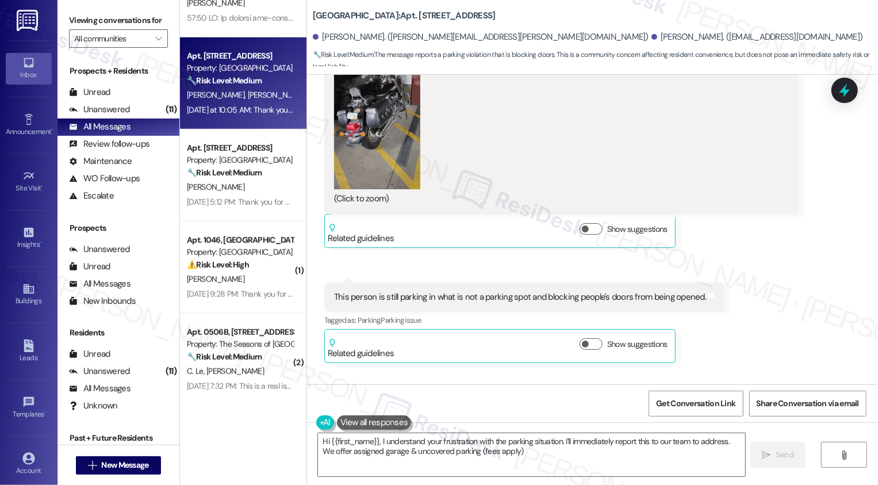
type textarea "Hi {{first_name}}, I understand your frustration with the parking situation. I'…"
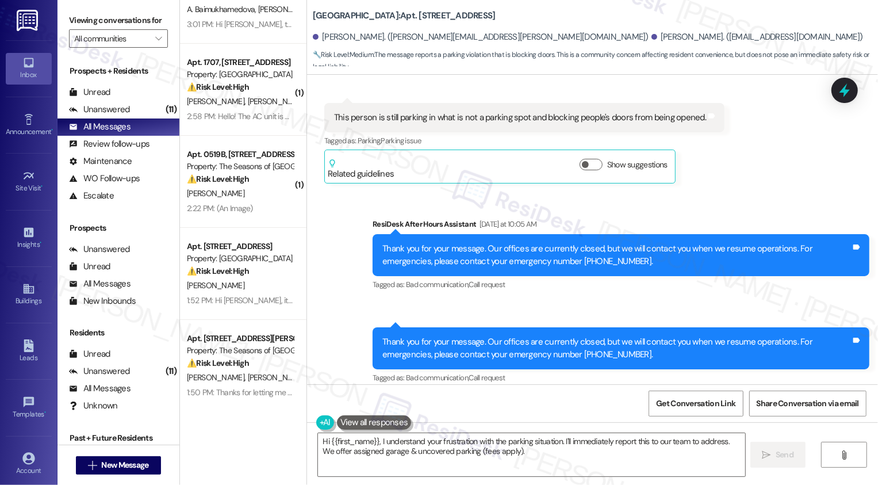
scroll to position [14, 0]
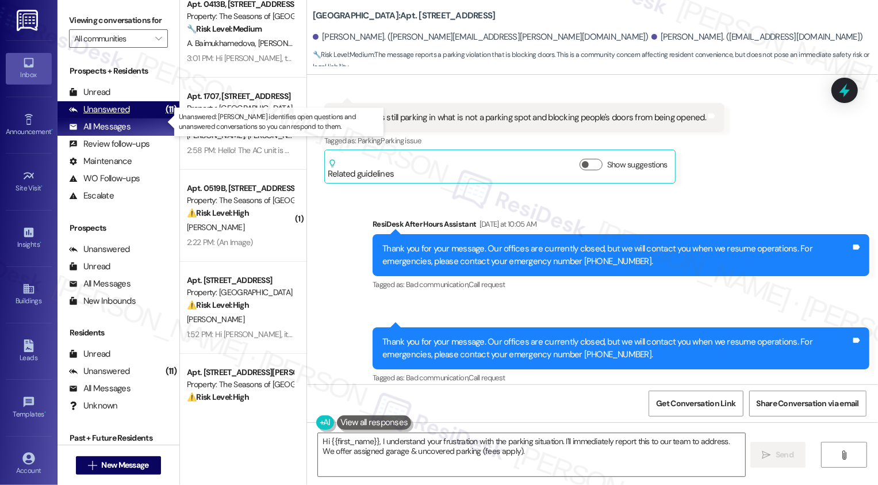
click at [134, 115] on div "Unanswered (11)" at bounding box center [119, 109] width 122 height 17
